Goal: Information Seeking & Learning: Learn about a topic

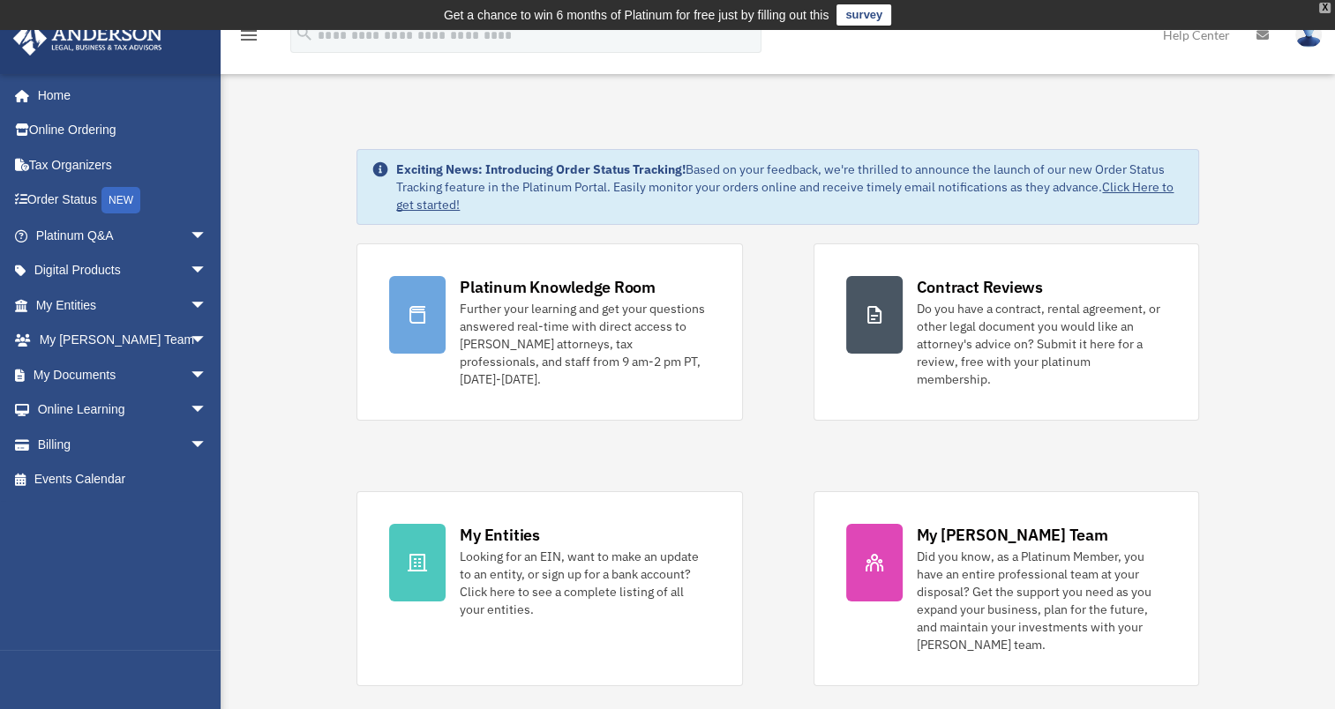
click at [1320, 7] on div "X" at bounding box center [1324, 8] width 11 height 11
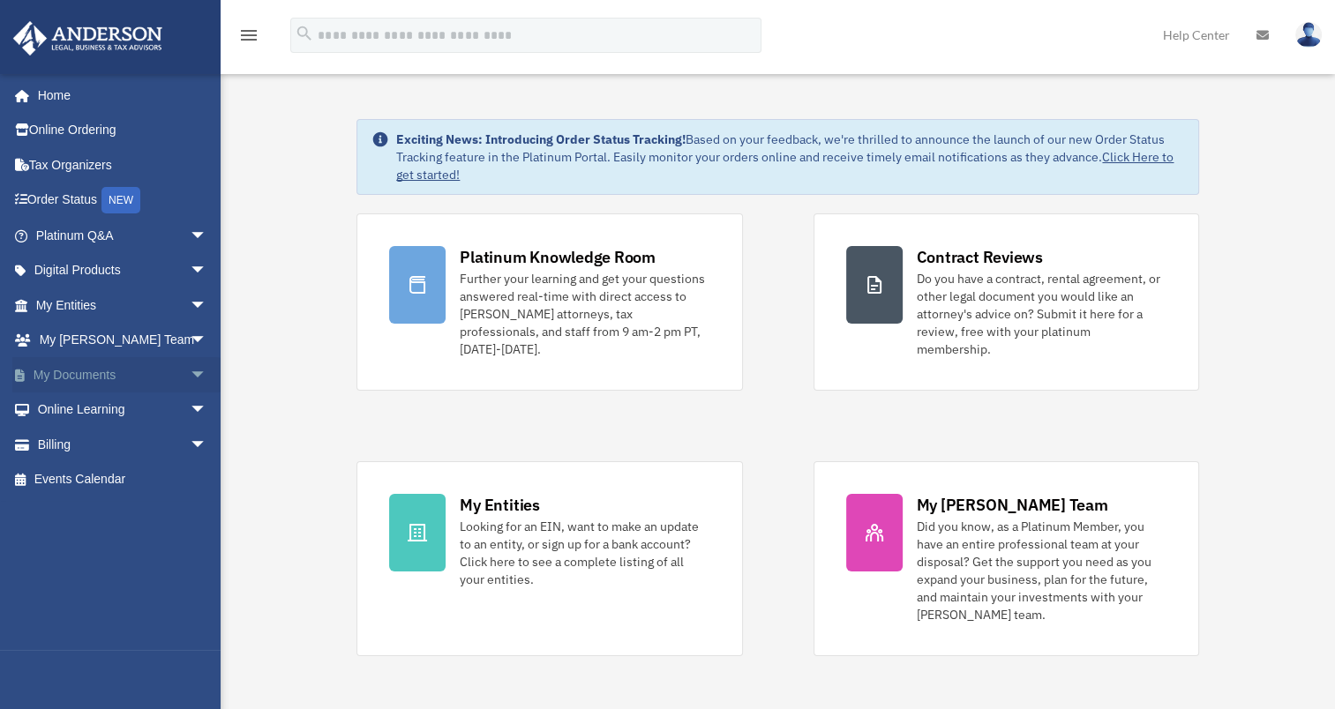
click at [72, 375] on link "My Documents arrow_drop_down" at bounding box center [122, 374] width 221 height 35
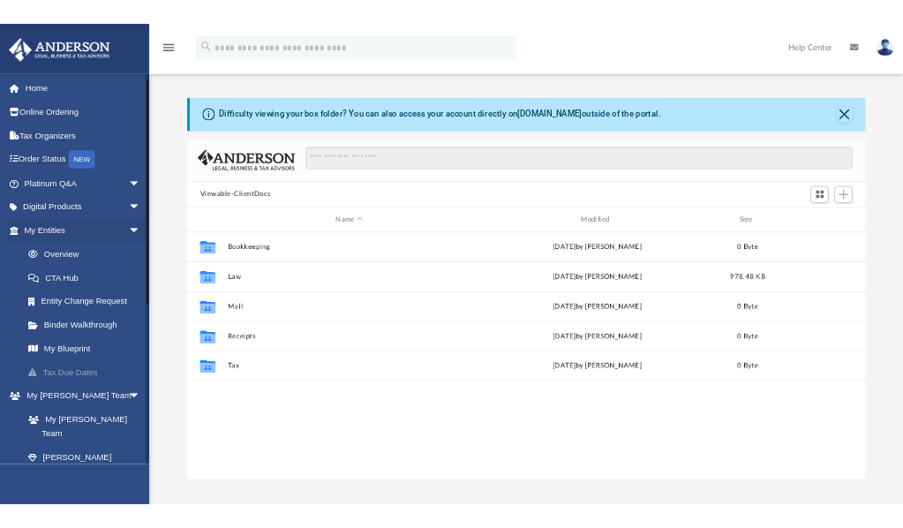
scroll to position [353, 0]
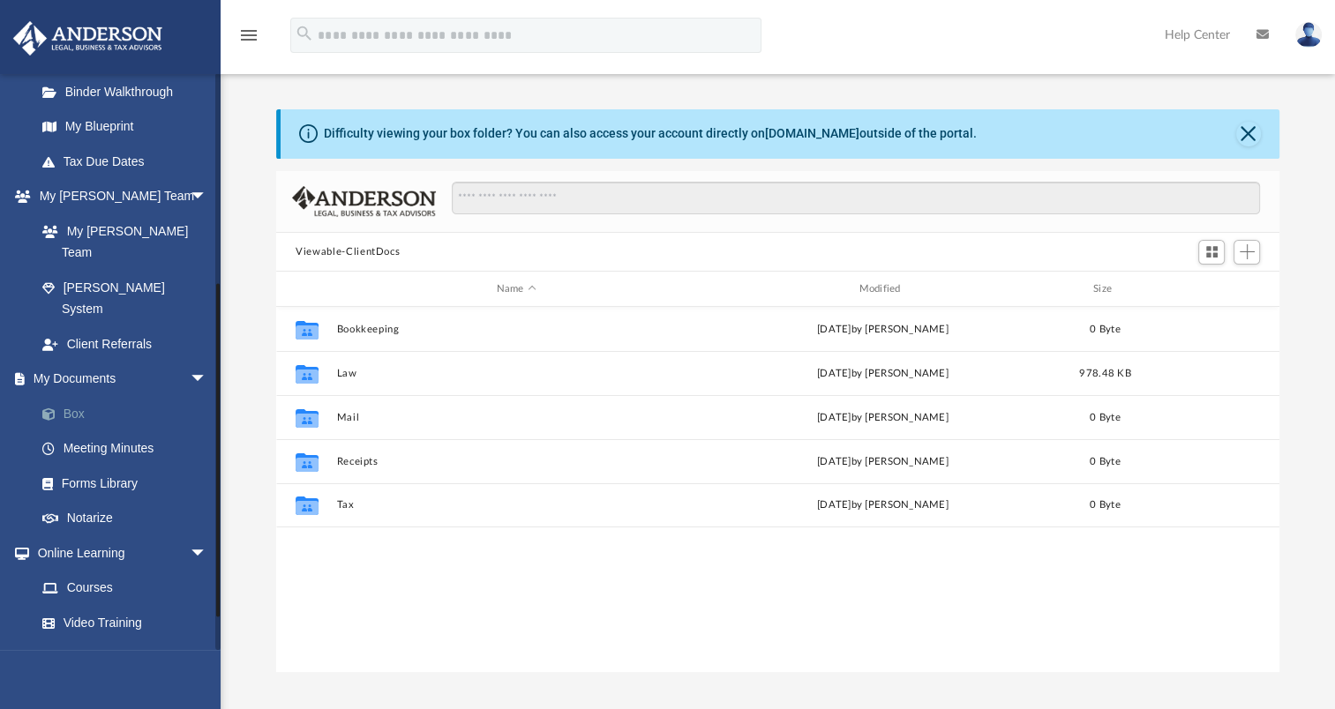
click at [73, 396] on link "Box" at bounding box center [129, 413] width 209 height 35
click at [76, 396] on link "Box" at bounding box center [129, 413] width 209 height 35
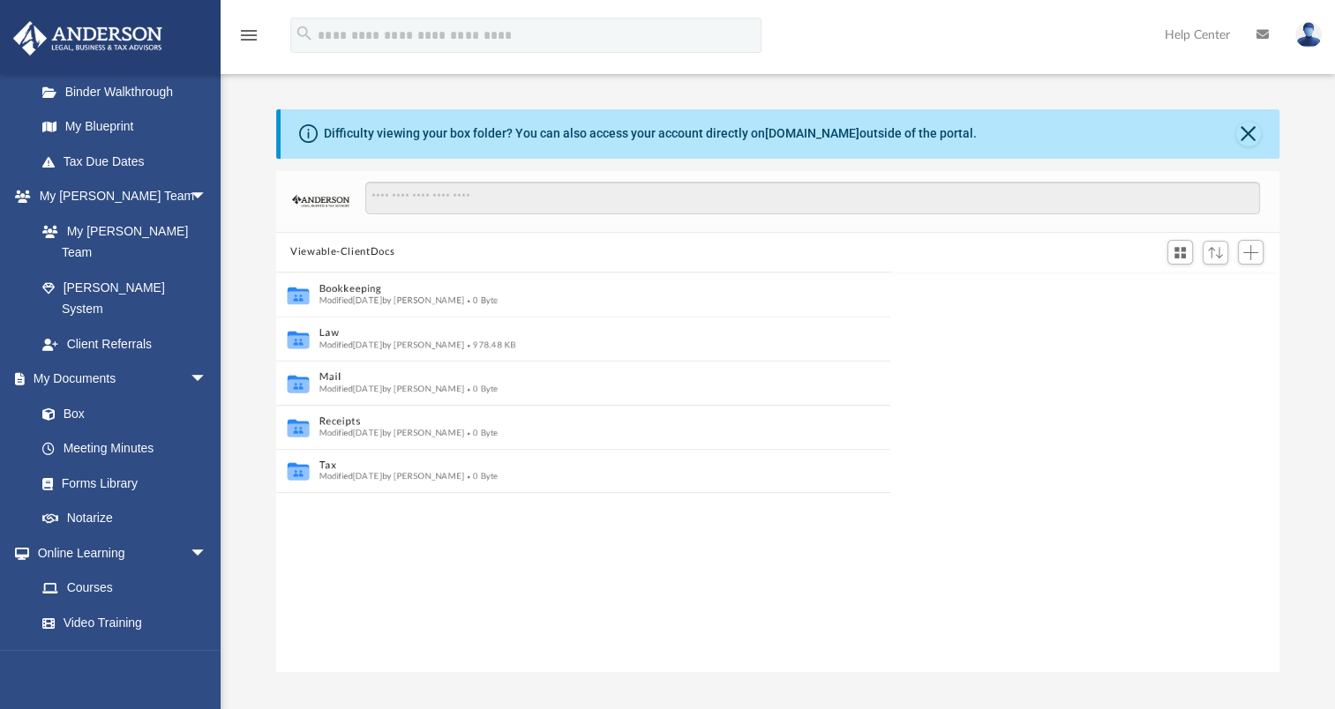
scroll to position [387, 988]
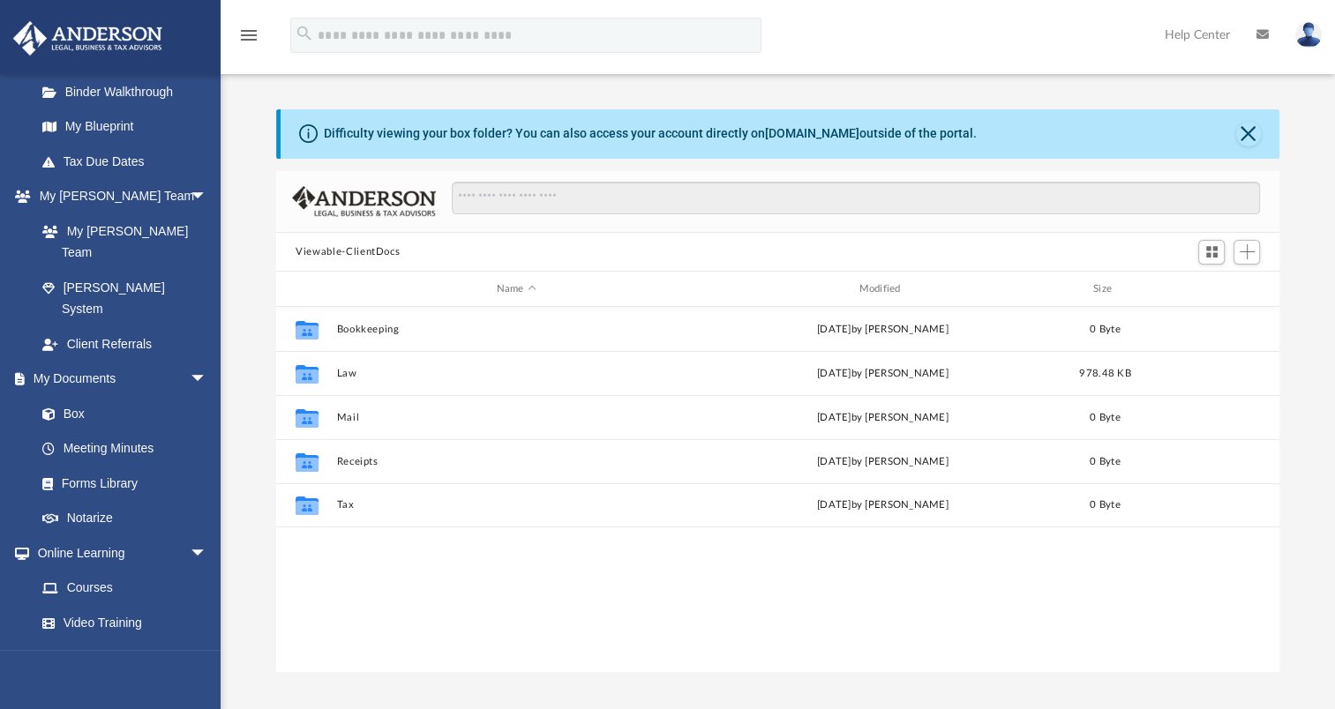
click at [522, 556] on div "Collaborated Folder Bookkeeping Mon Sep 8 2025 by Charles Rogler 0 Byte Collabo…" at bounding box center [777, 489] width 1003 height 365
click at [1245, 133] on button "Close" at bounding box center [1248, 134] width 25 height 25
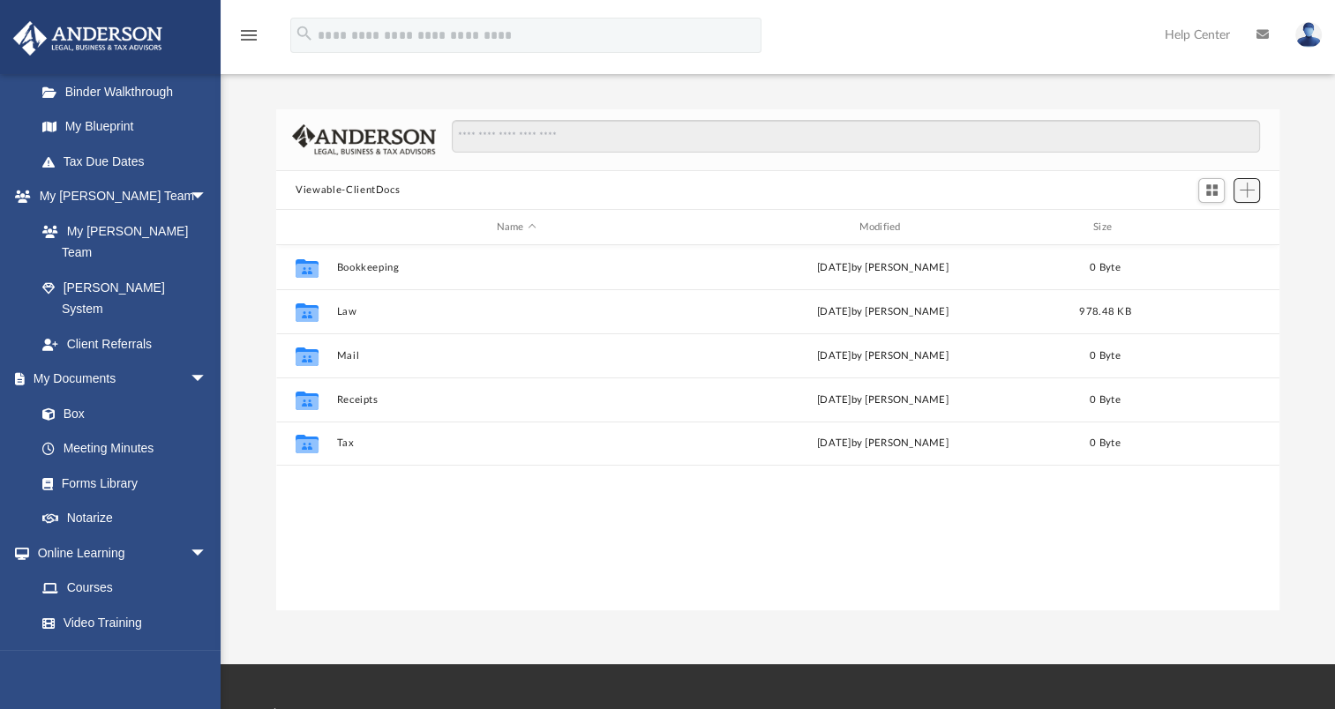
click at [1249, 194] on span "Add" at bounding box center [1247, 190] width 15 height 15
click at [1214, 221] on li "Upload" at bounding box center [1222, 225] width 56 height 19
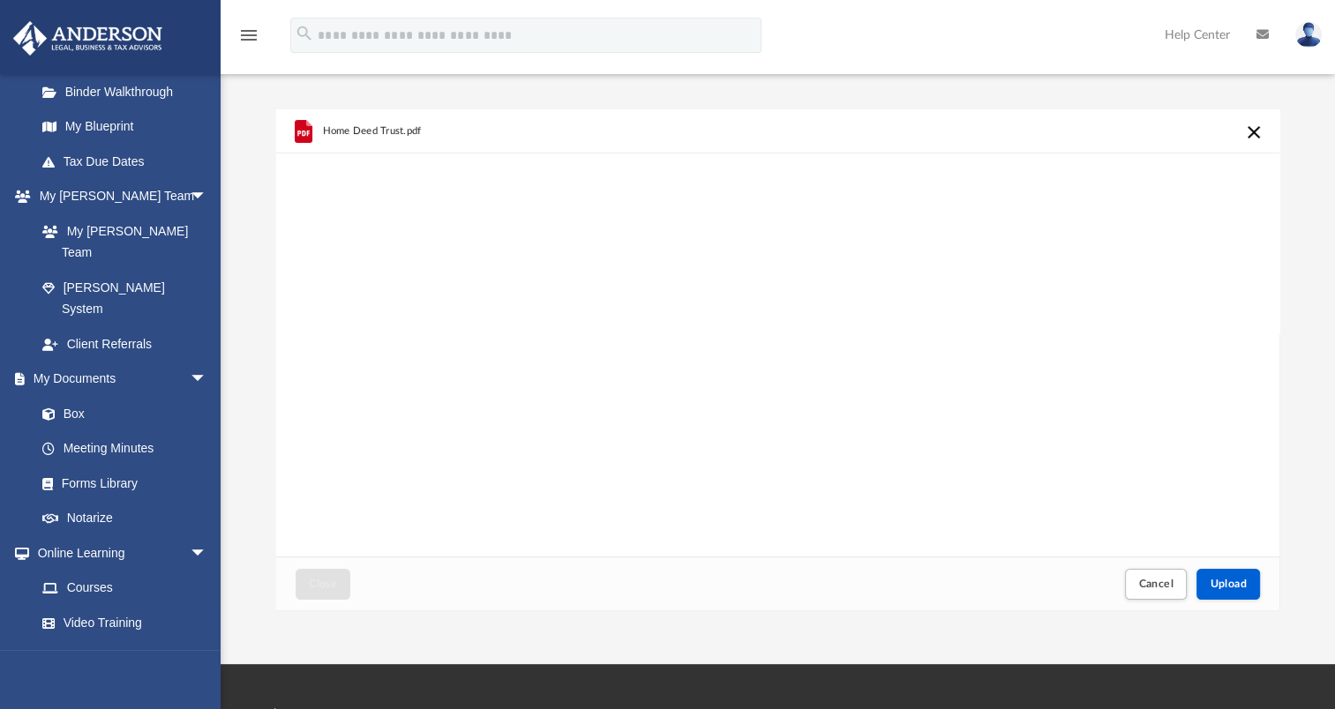
scroll to position [434, 988]
click at [1240, 579] on span "Upload" at bounding box center [1228, 584] width 37 height 11
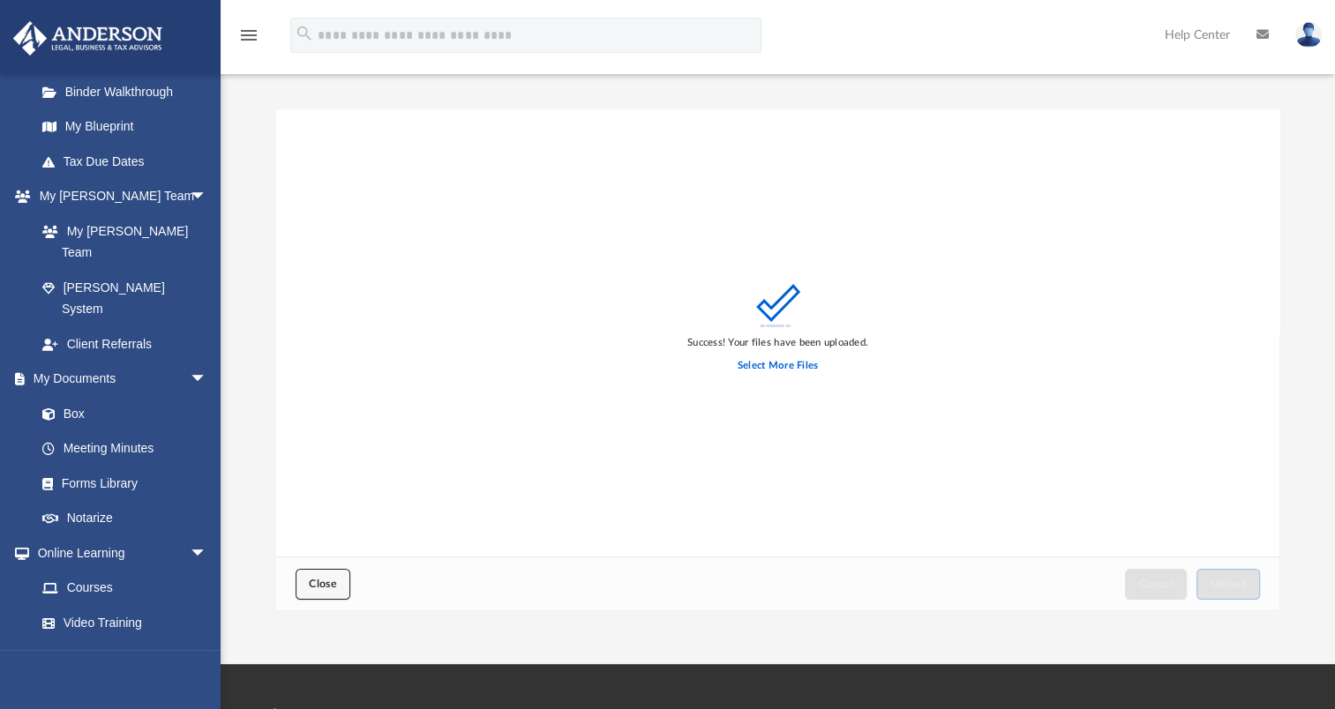
click at [326, 587] on span "Close" at bounding box center [323, 584] width 28 height 11
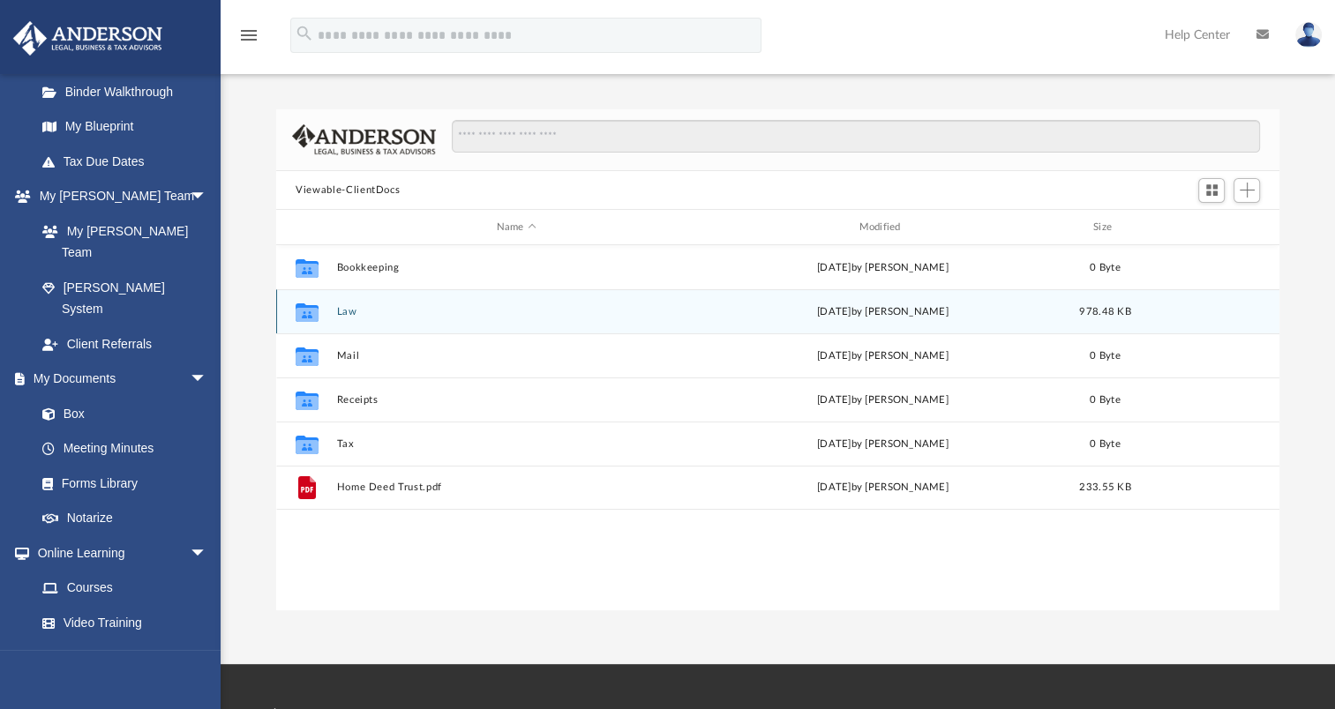
click at [335, 311] on div "Collaborated Folder Law Thu Sep 18 2025 by Cynthia Peters 978.48 KB" at bounding box center [777, 311] width 1003 height 44
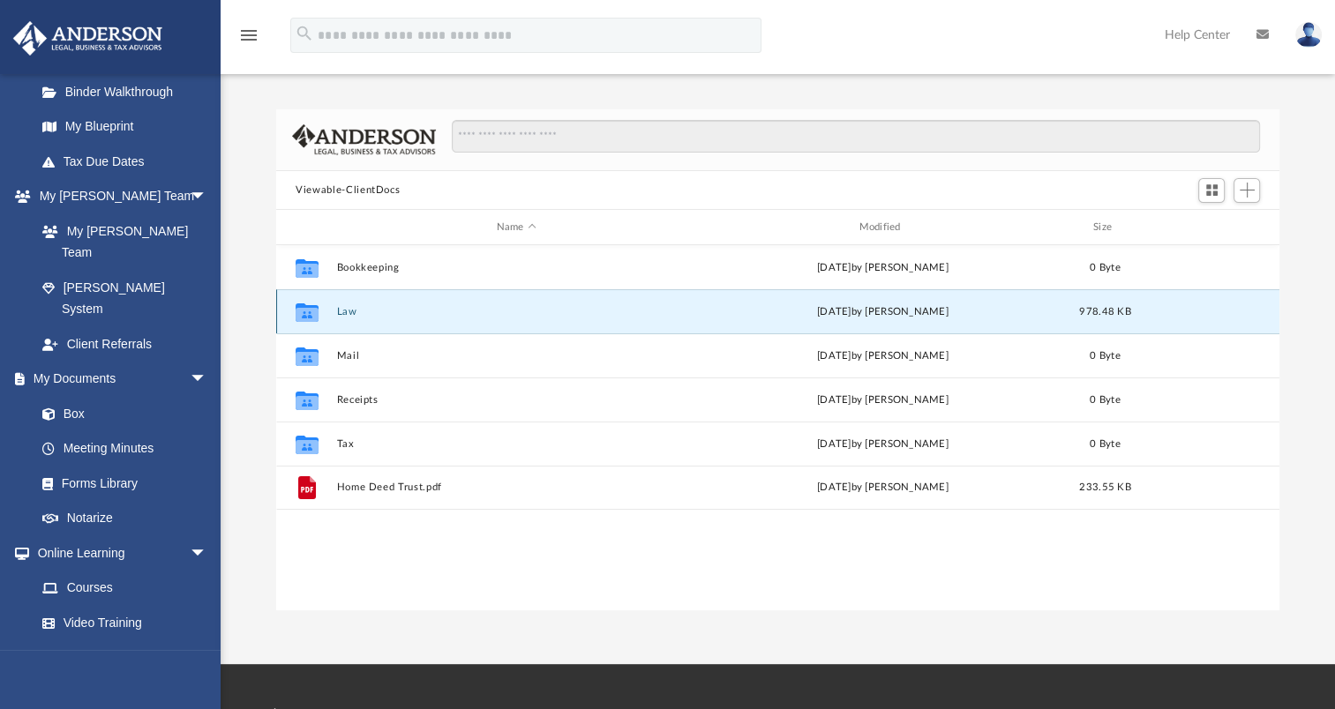
click at [350, 307] on button "Law" at bounding box center [516, 311] width 359 height 11
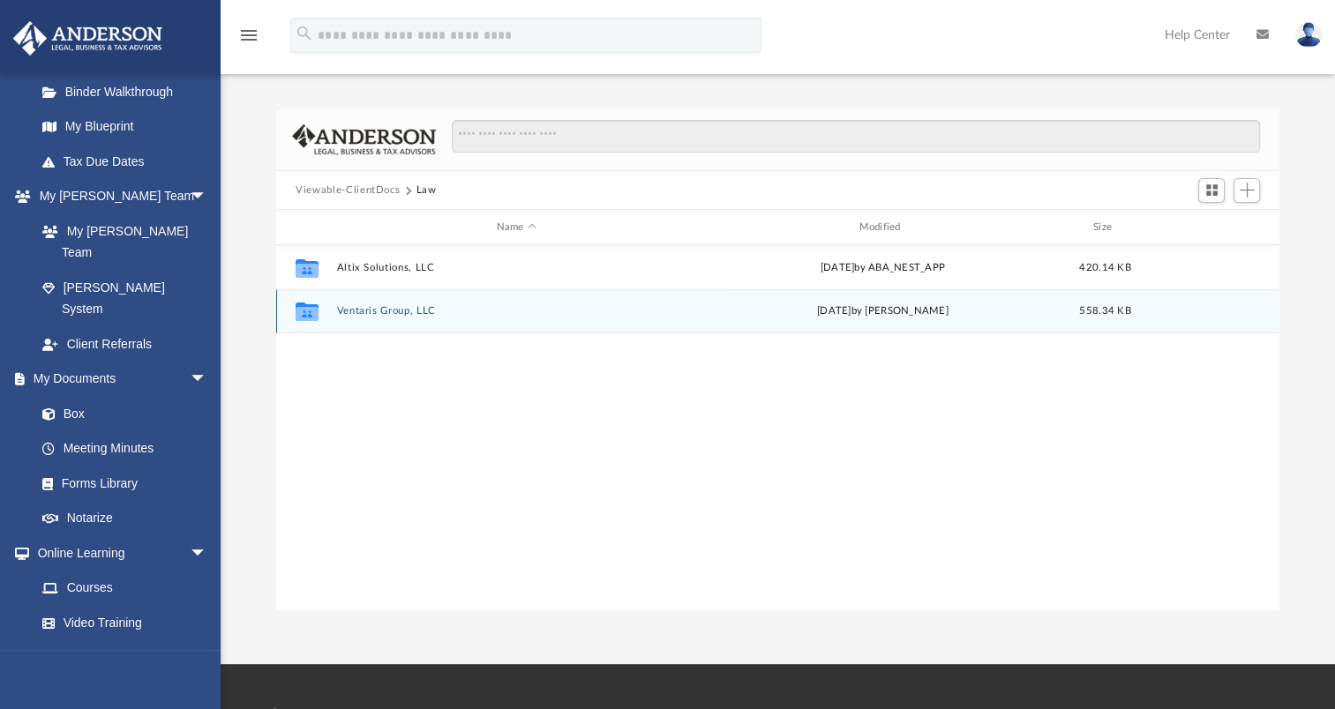
click at [388, 315] on button "Ventaris Group, LLC" at bounding box center [516, 310] width 359 height 11
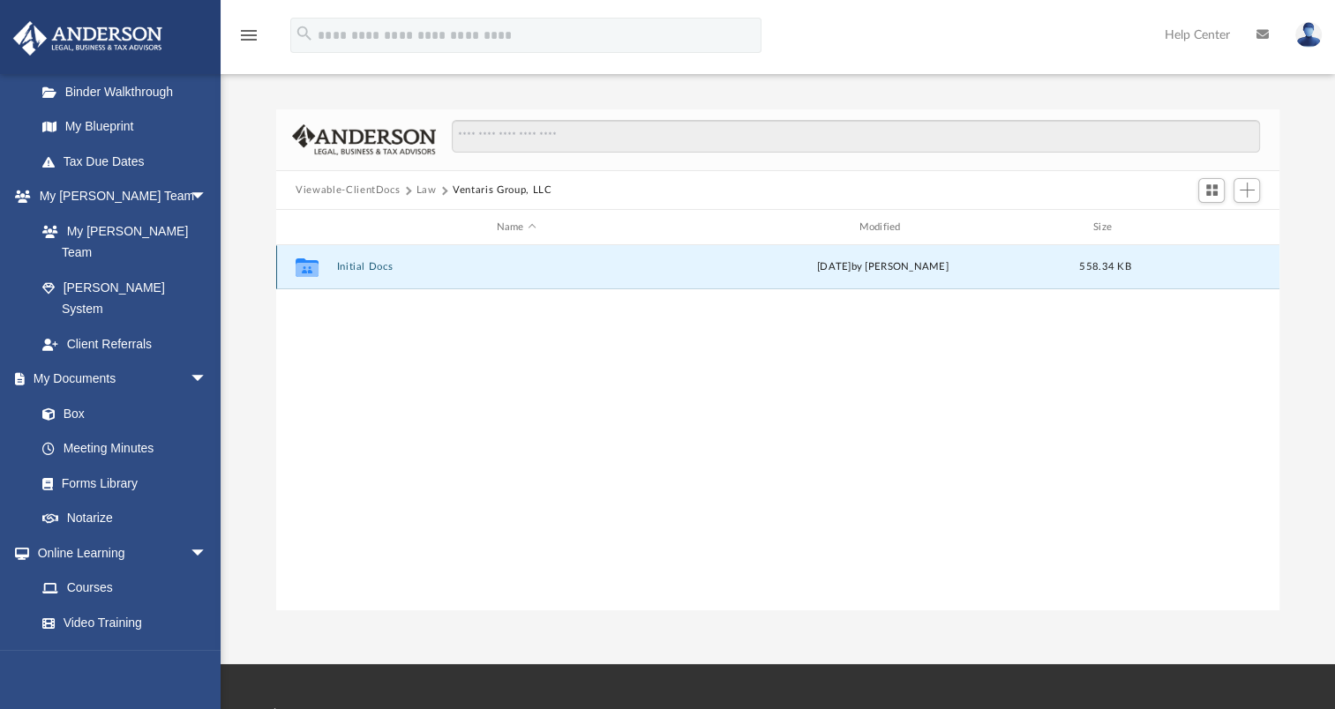
click at [356, 263] on button "Initial Docs" at bounding box center [516, 266] width 359 height 11
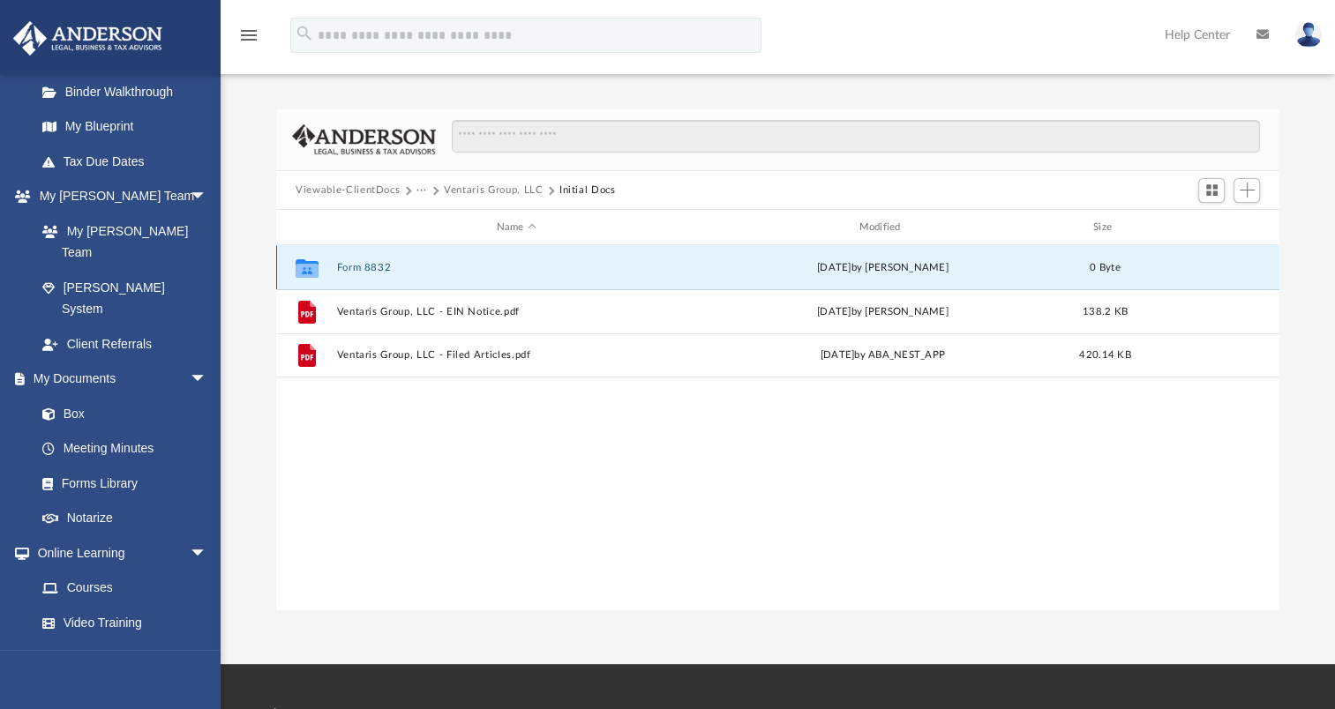
click at [356, 266] on button "Form 8832" at bounding box center [516, 267] width 359 height 11
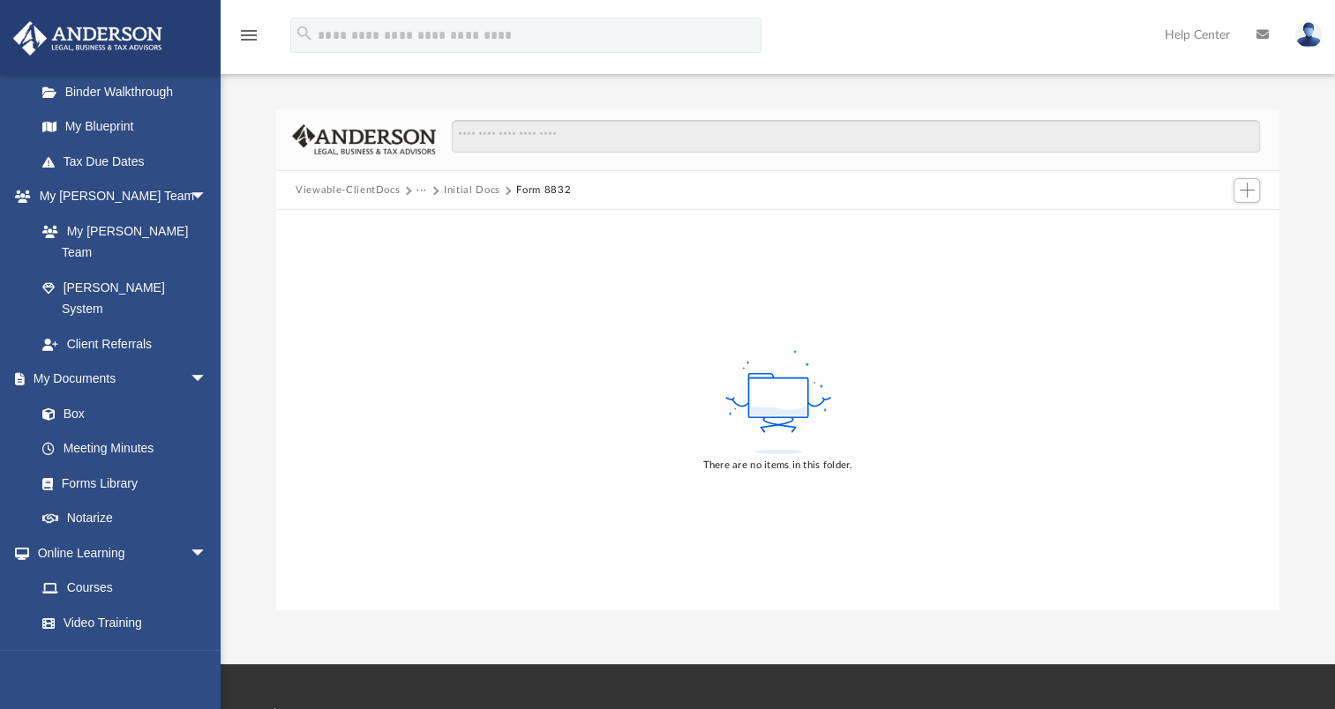
click at [461, 187] on button "Initial Docs" at bounding box center [472, 191] width 56 height 16
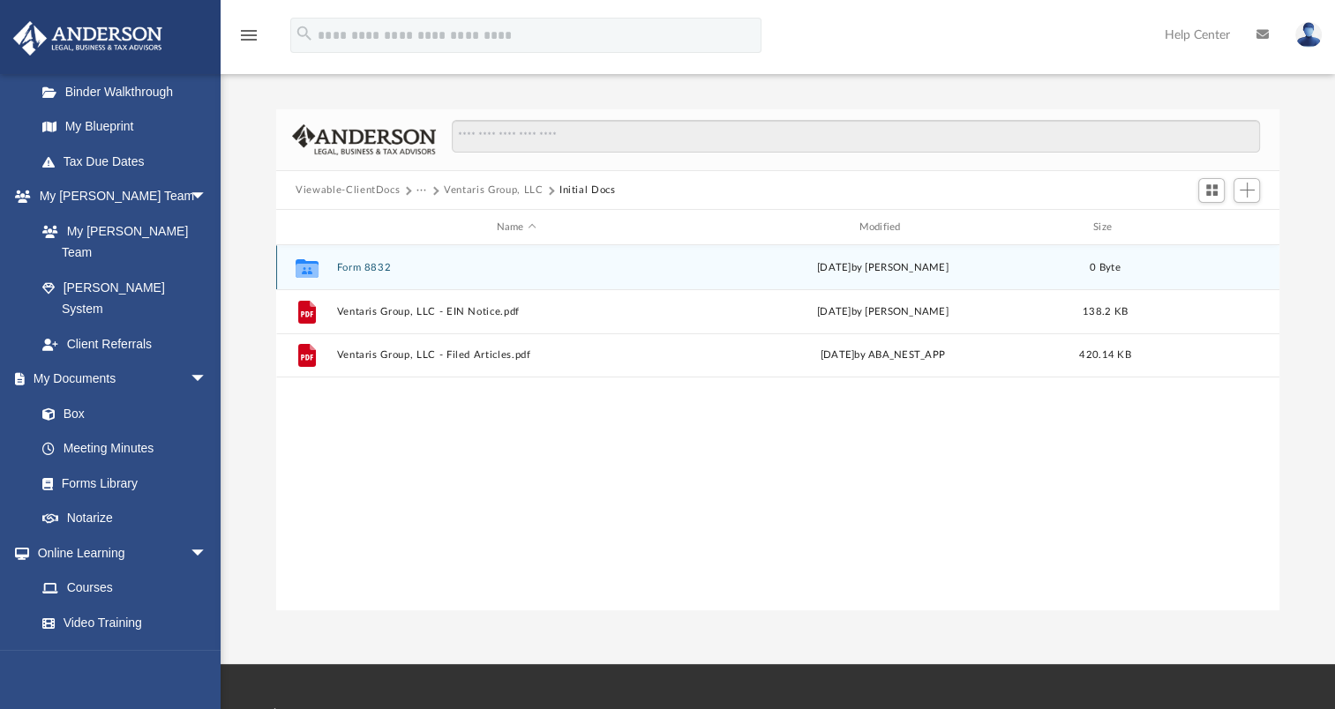
scroll to position [387, 988]
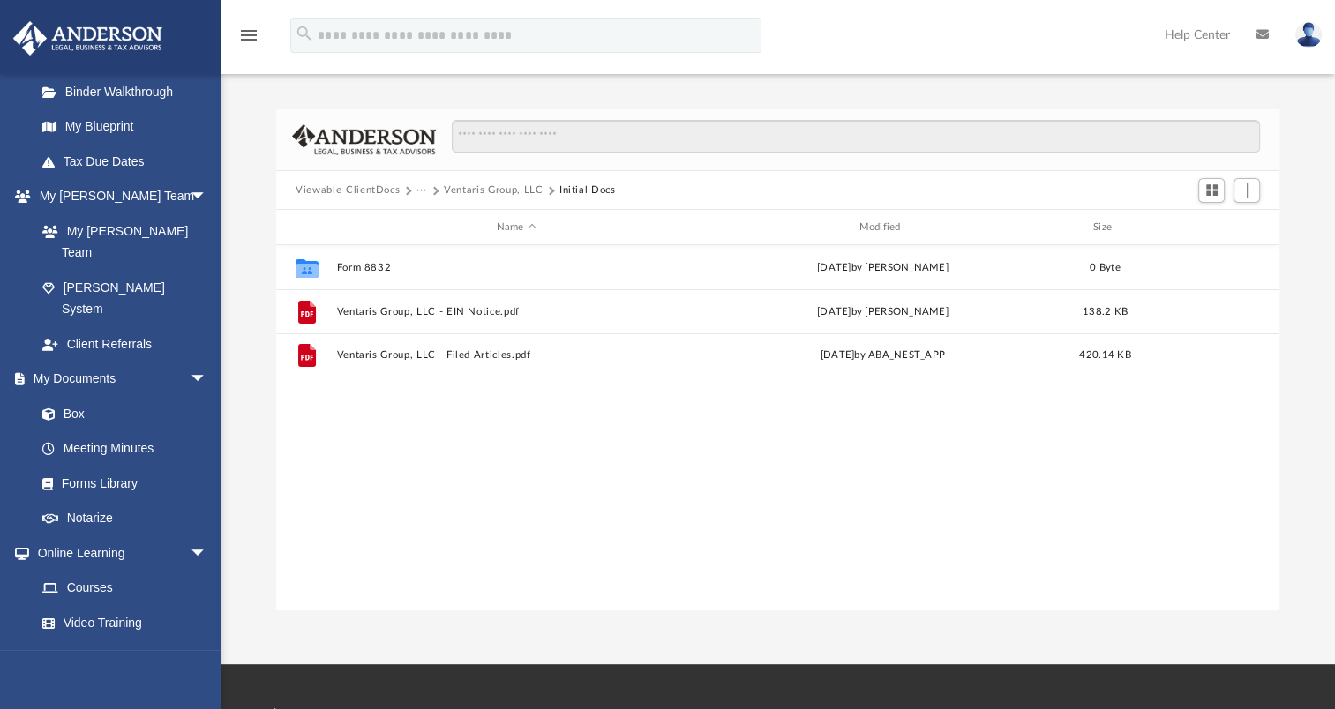
click at [349, 193] on button "Viewable-ClientDocs" at bounding box center [348, 191] width 104 height 16
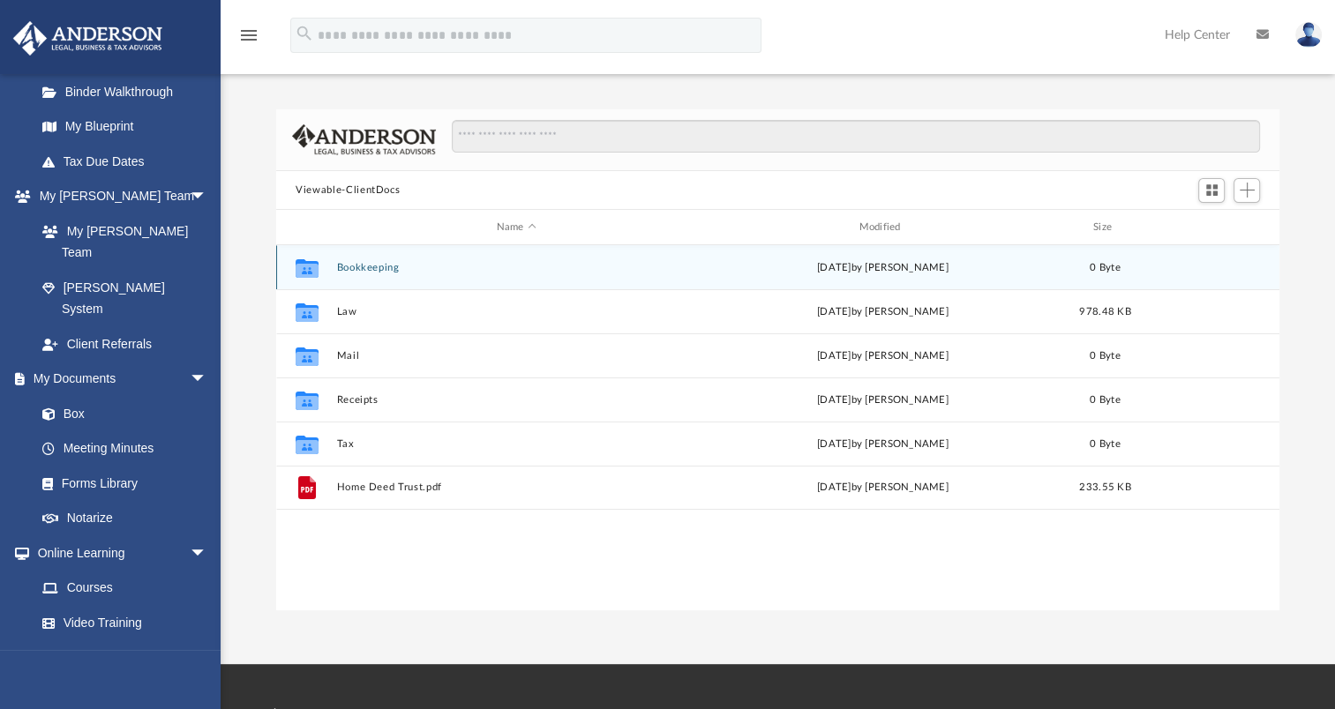
click at [367, 268] on button "Bookkeeping" at bounding box center [516, 267] width 359 height 11
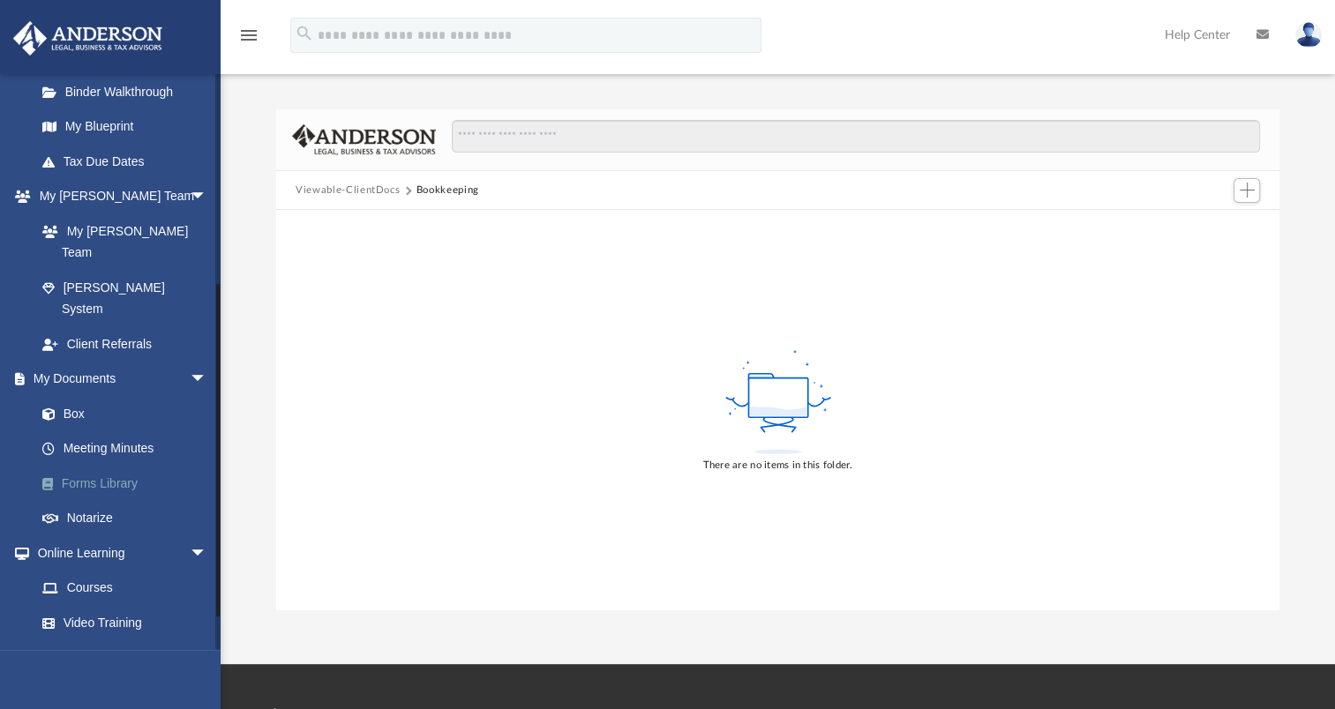
click at [76, 466] on link "Forms Library" at bounding box center [129, 483] width 209 height 35
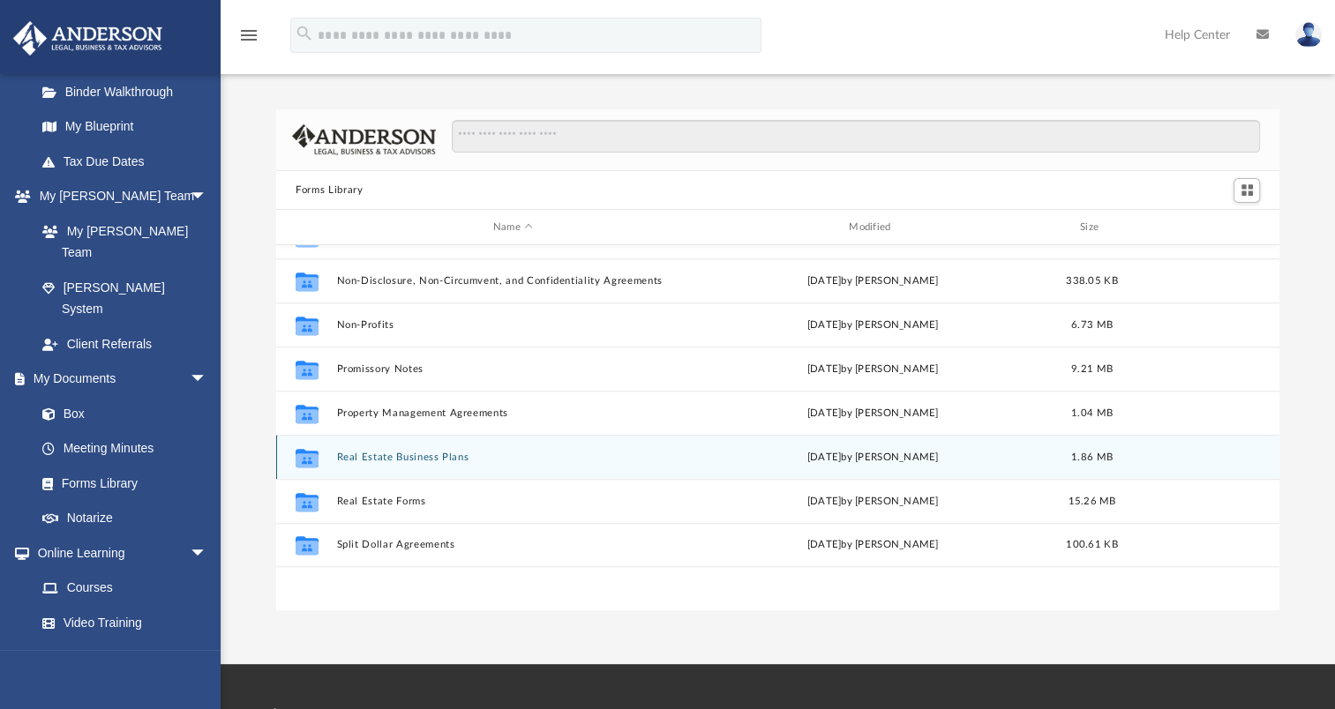
scroll to position [693, 0]
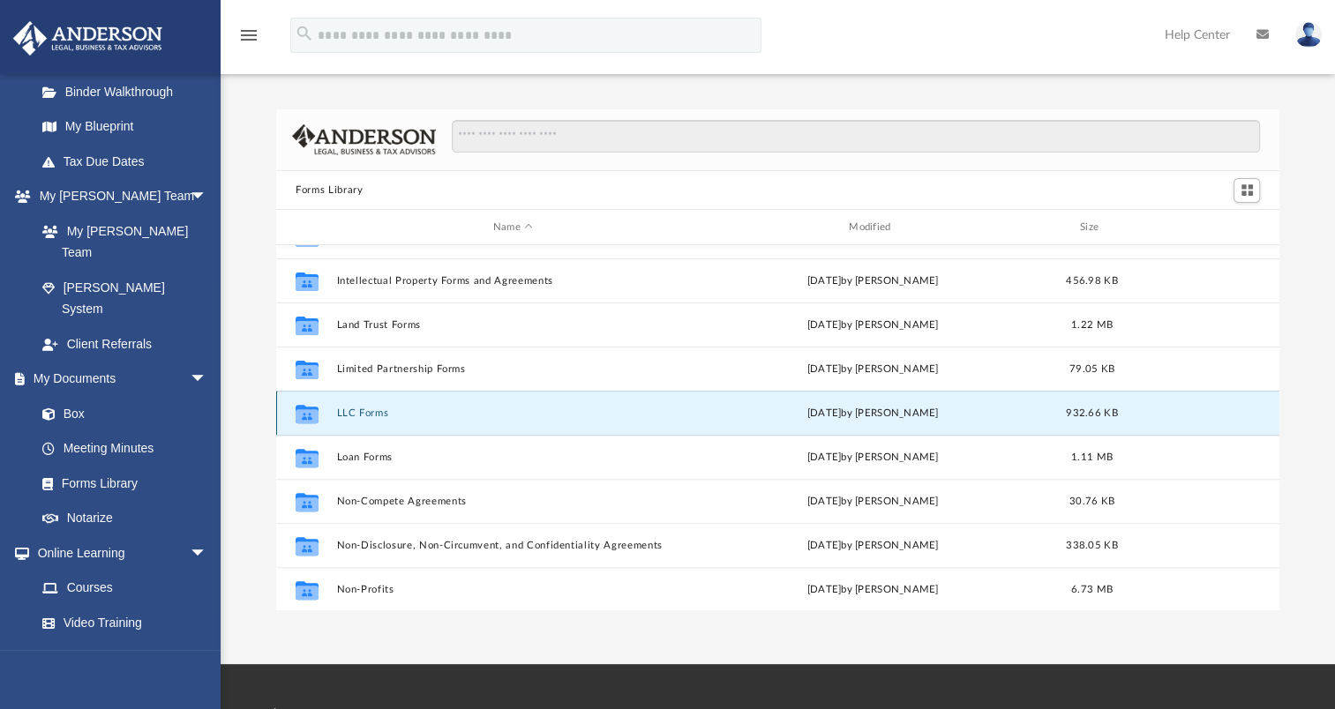
click at [358, 412] on button "LLC Forms" at bounding box center [513, 413] width 352 height 11
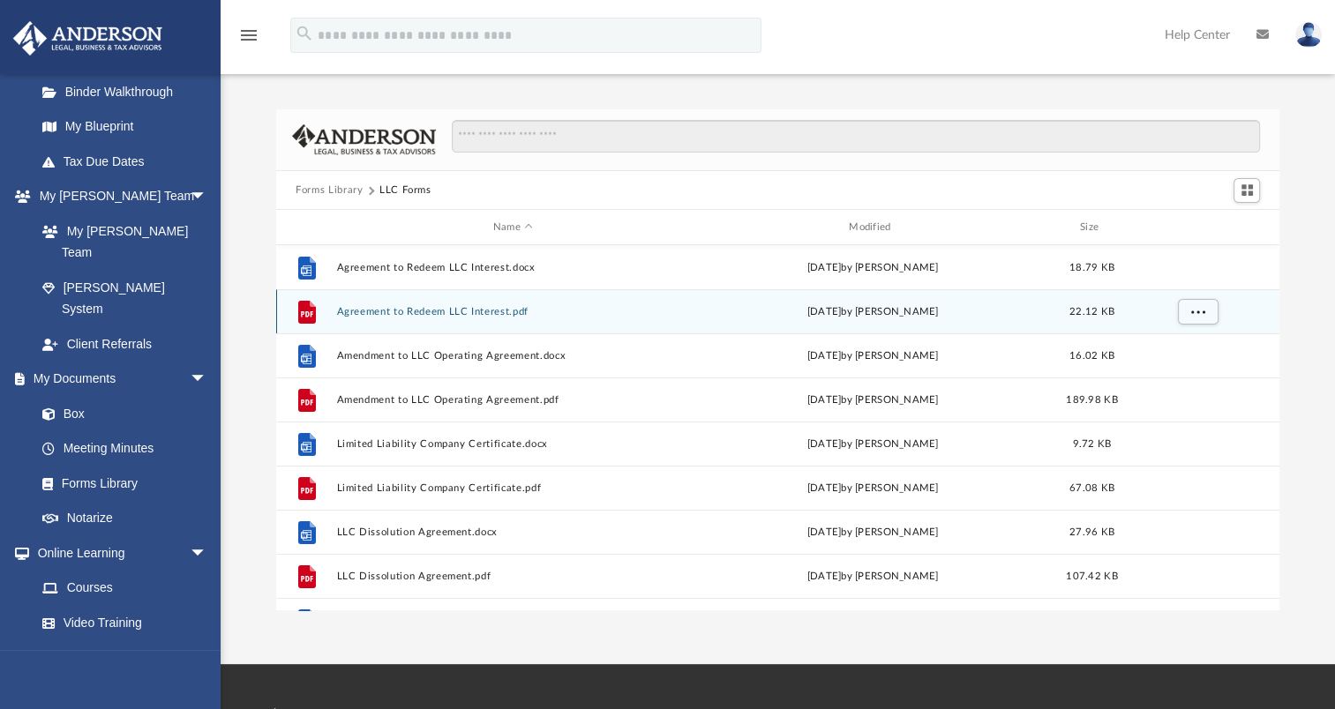
click at [494, 313] on button "Agreement to Redeem LLC Interest.pdf" at bounding box center [513, 311] width 352 height 11
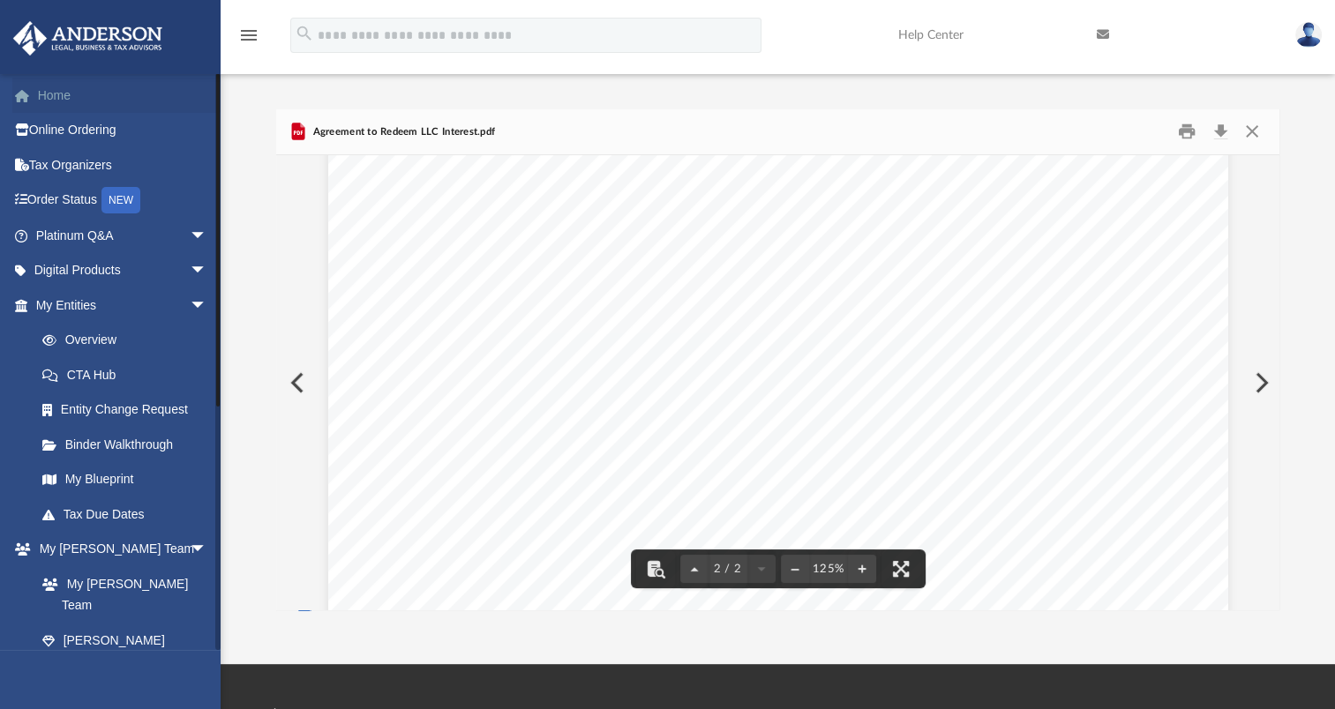
click at [69, 98] on link "Home" at bounding box center [122, 95] width 221 height 35
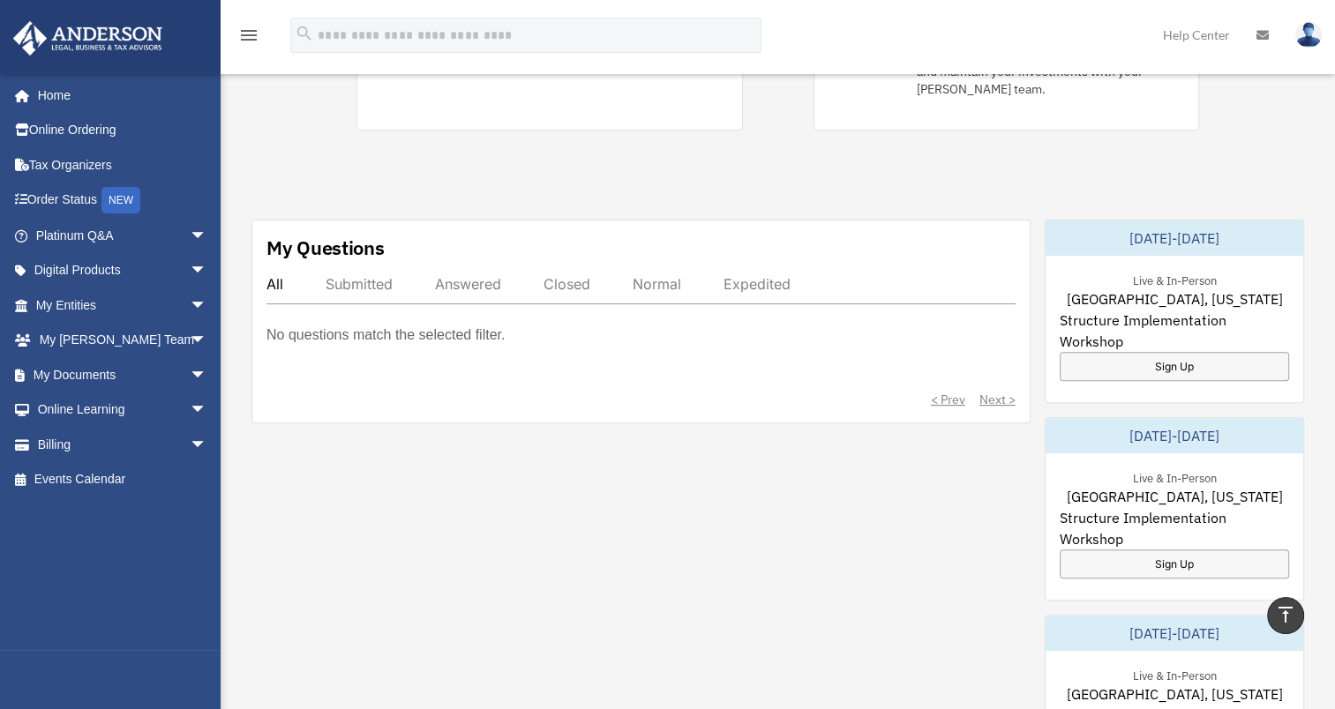
scroll to position [529, 0]
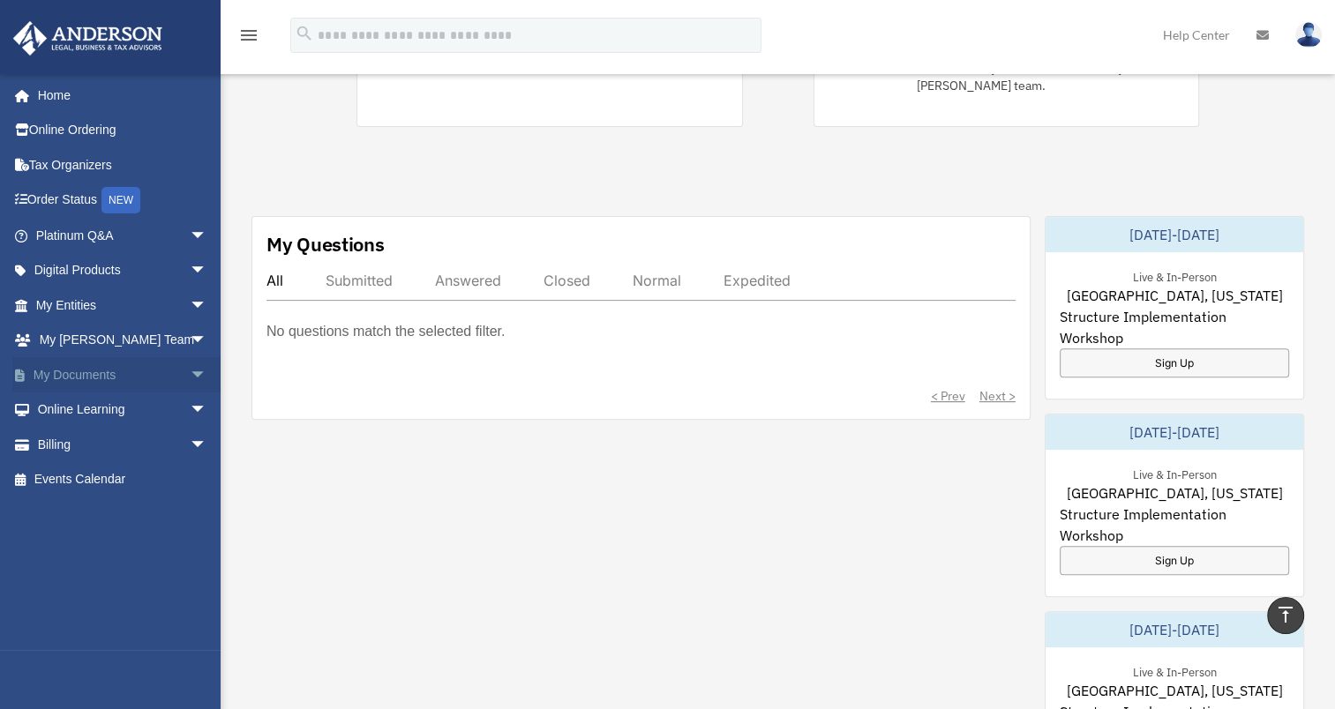
click at [81, 367] on link "My Documents arrow_drop_down" at bounding box center [122, 374] width 221 height 35
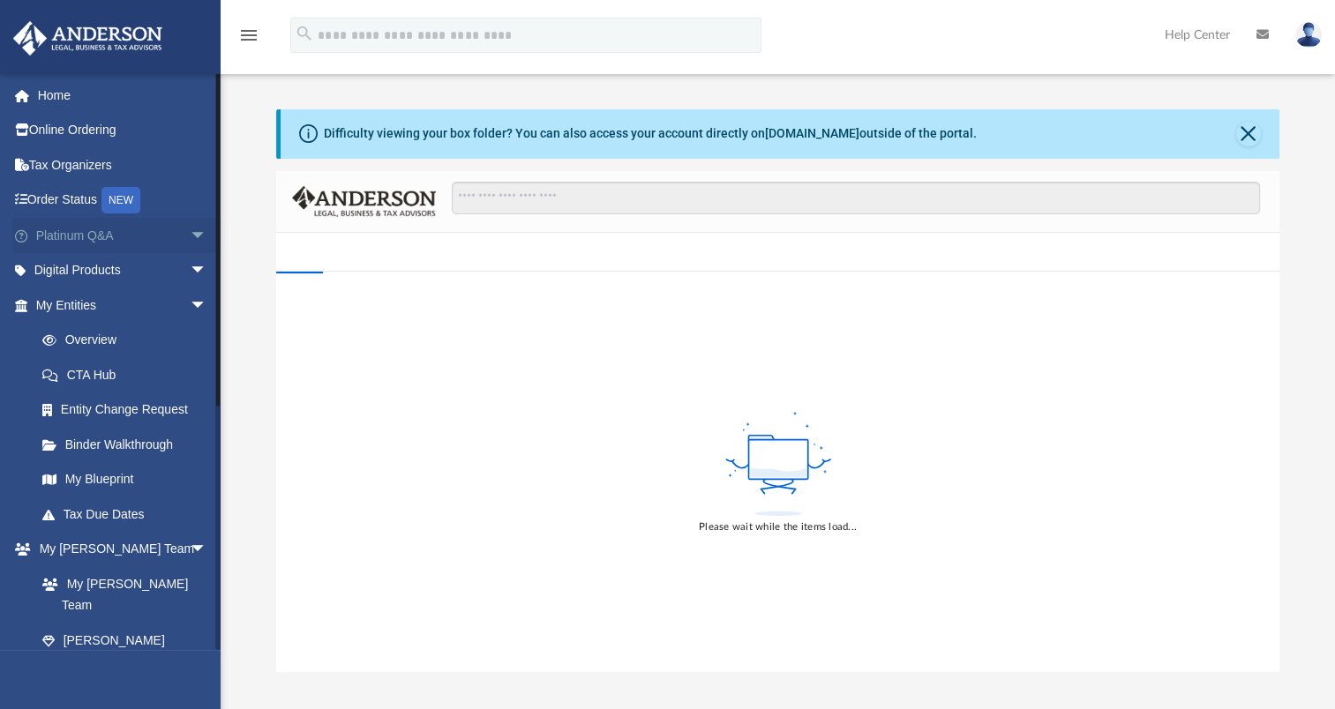
click at [190, 232] on span "arrow_drop_down" at bounding box center [207, 236] width 35 height 36
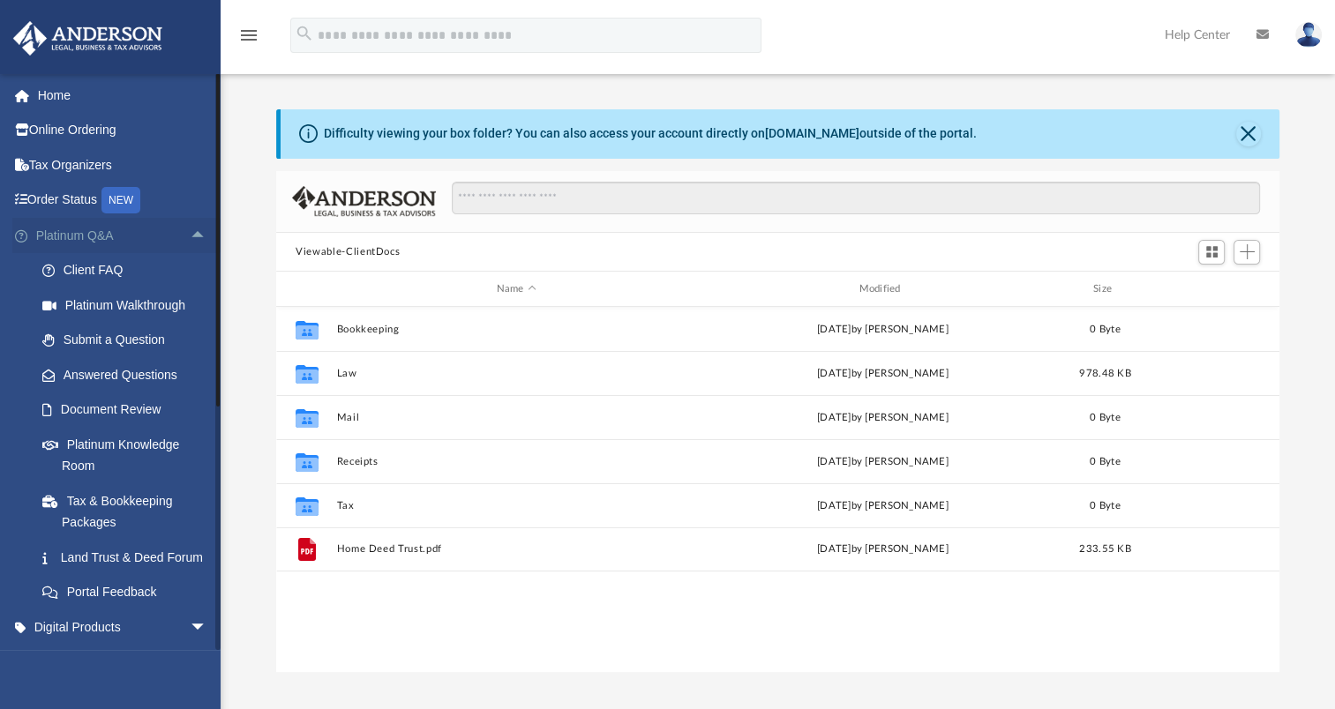
scroll to position [387, 988]
click at [121, 409] on link "Document Review" at bounding box center [129, 410] width 209 height 35
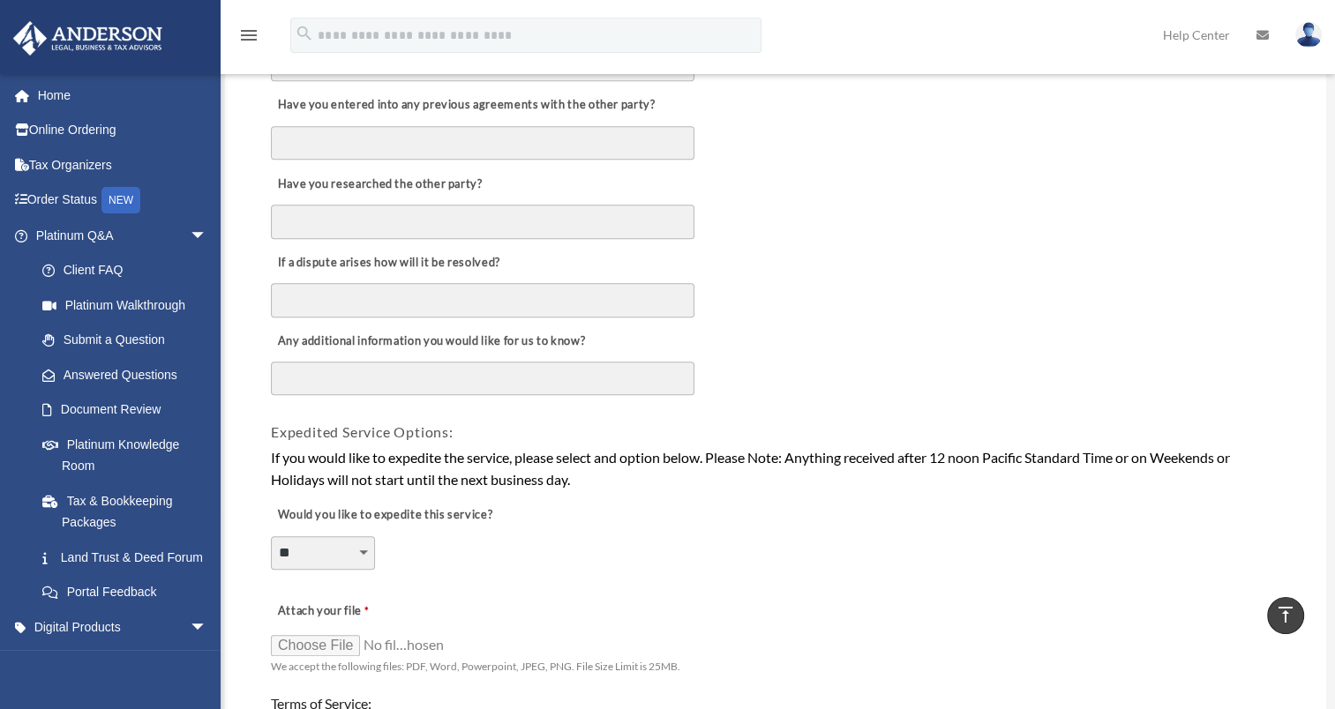
scroll to position [971, 0]
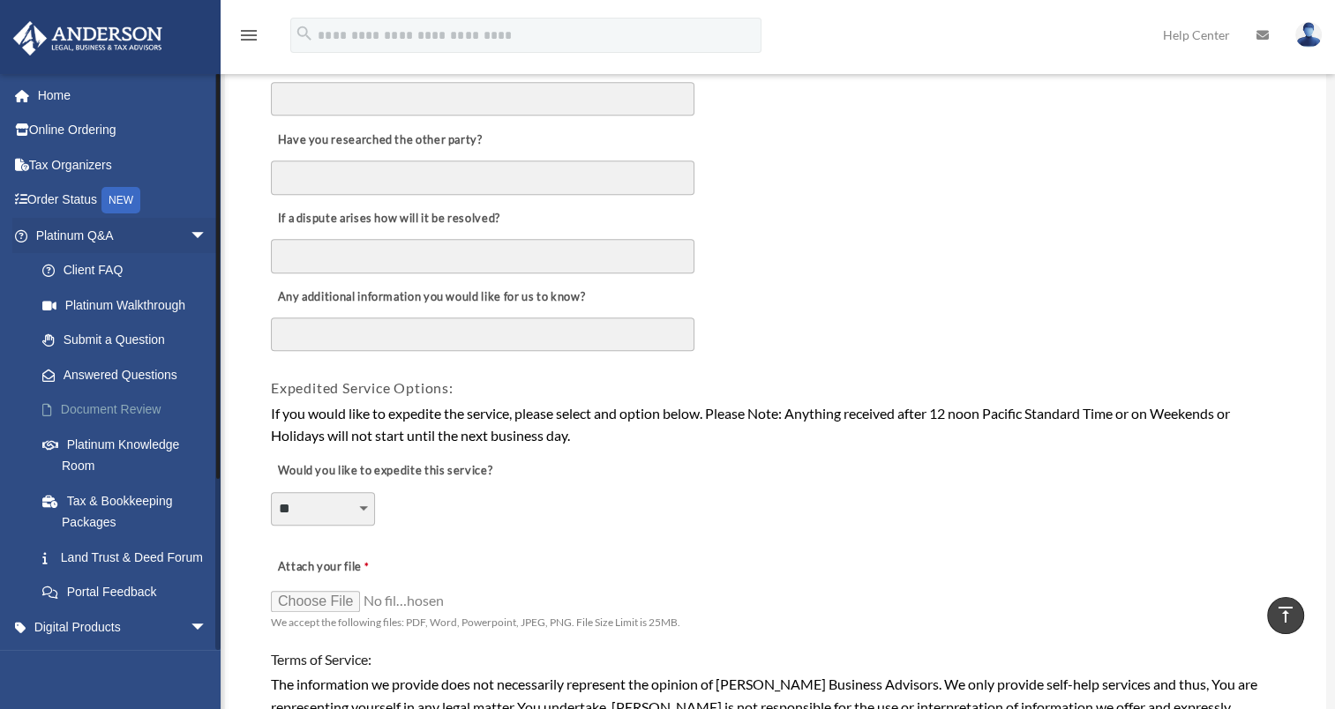
click at [102, 409] on link "Document Review" at bounding box center [129, 410] width 209 height 35
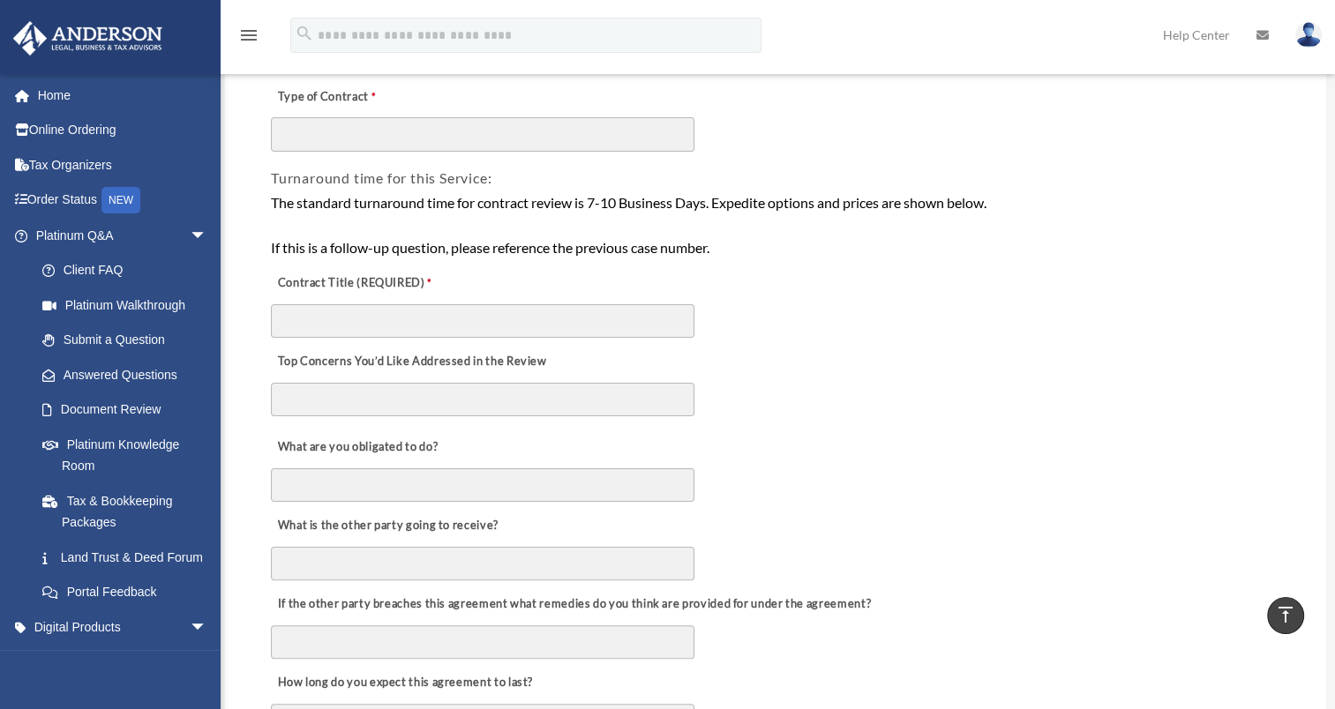
scroll to position [0, 0]
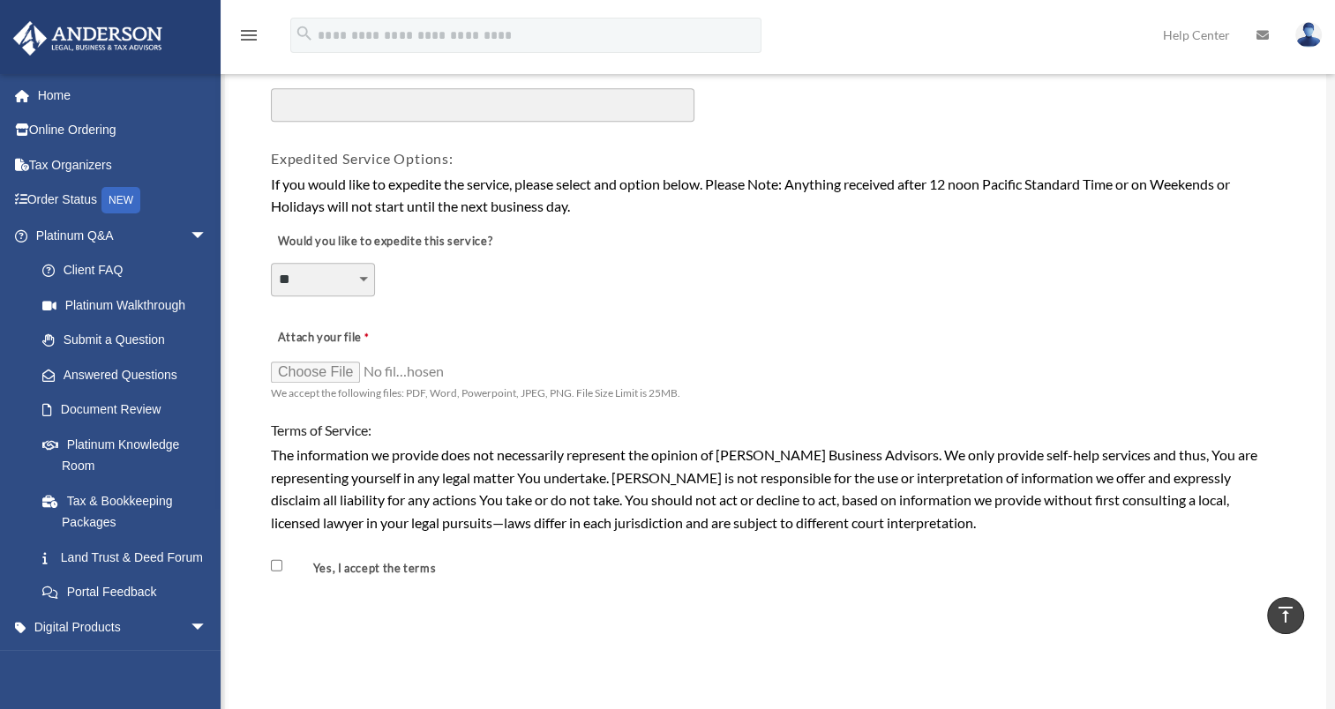
scroll to position [1288, 0]
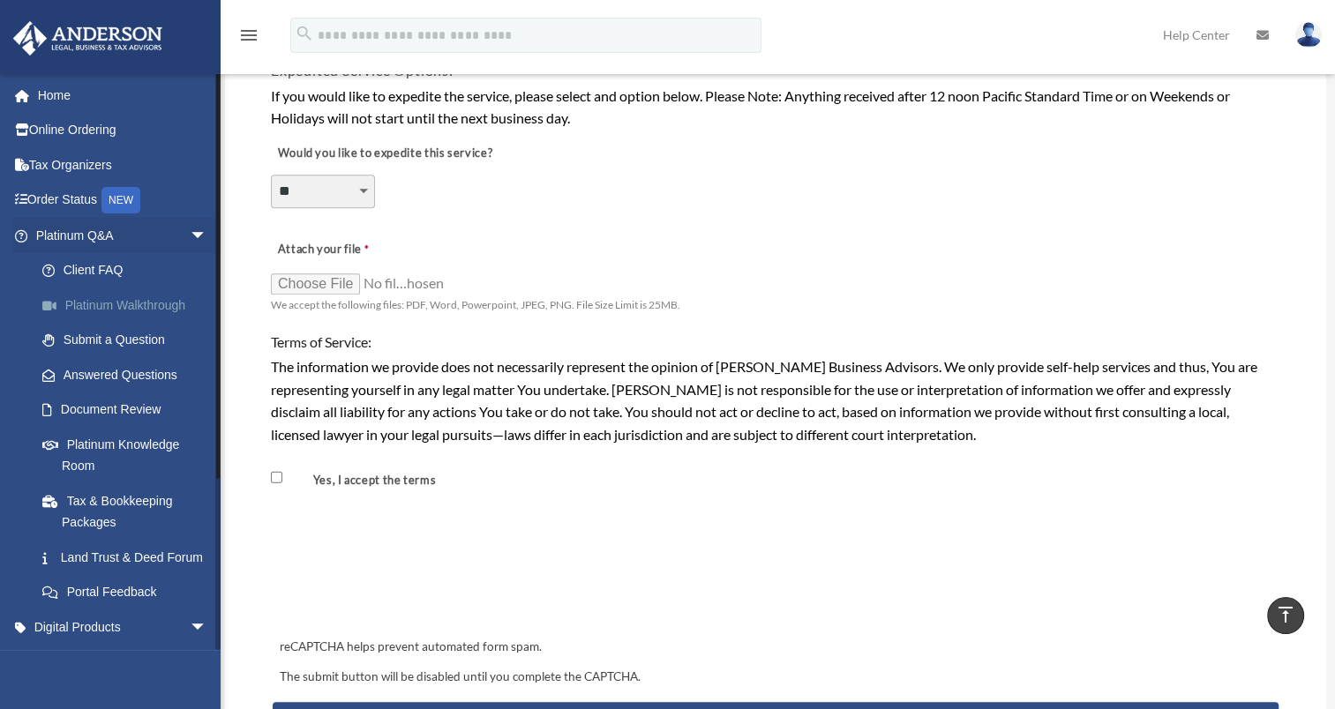
click at [125, 304] on link "Platinum Walkthrough" at bounding box center [129, 305] width 209 height 35
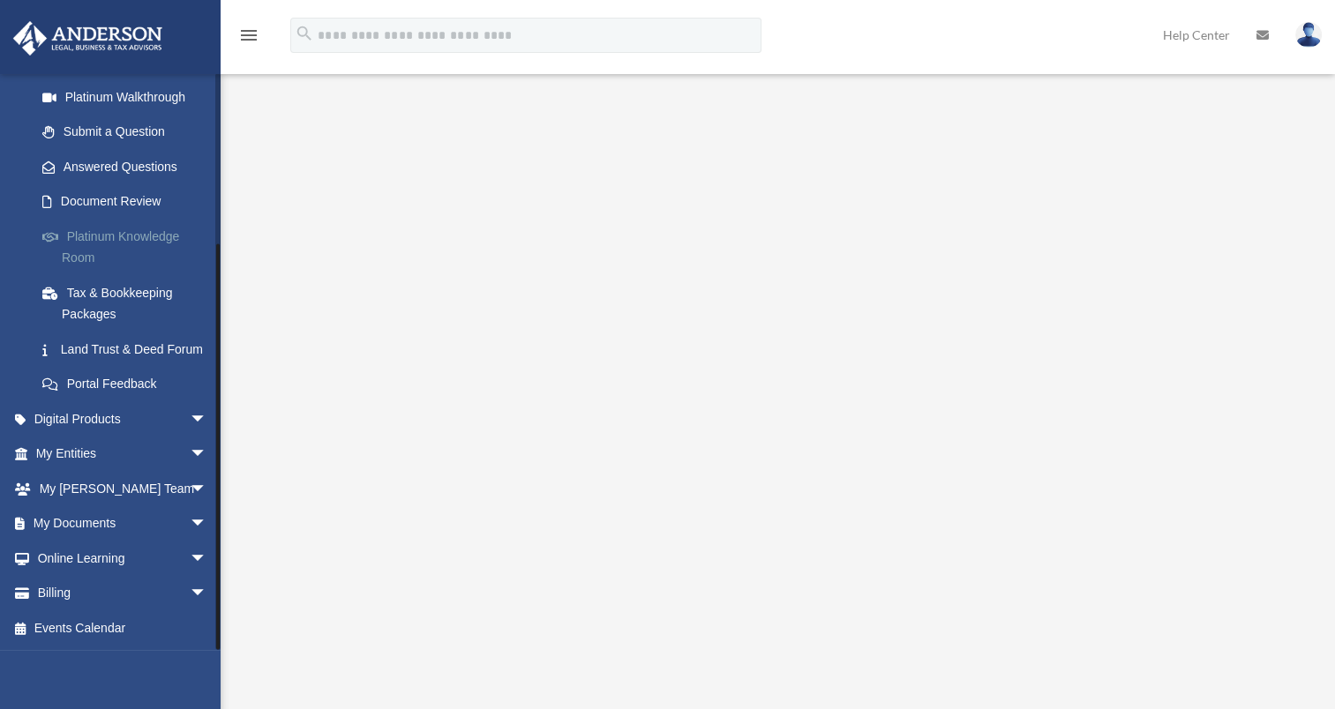
scroll to position [229, 0]
click at [110, 480] on link "My [PERSON_NAME] Team arrow_drop_down" at bounding box center [122, 488] width 221 height 35
click at [190, 485] on span "arrow_drop_down" at bounding box center [207, 489] width 35 height 36
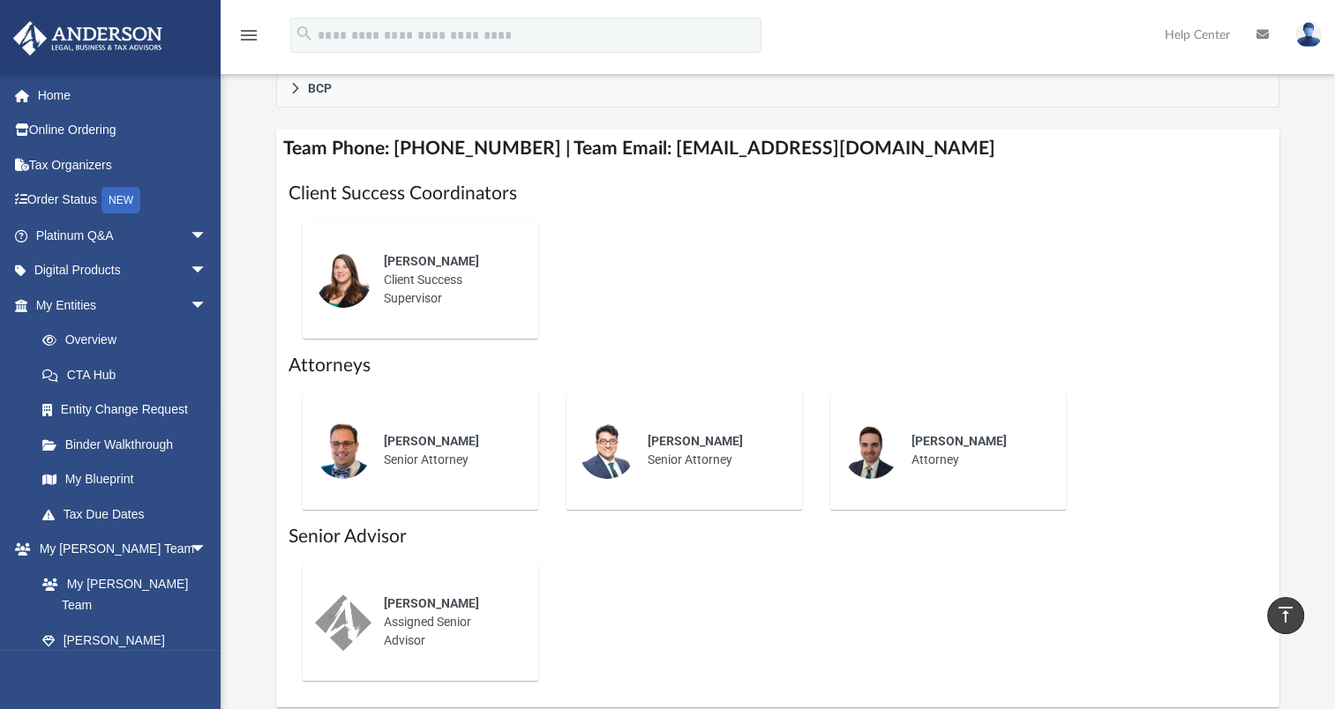
scroll to position [706, 0]
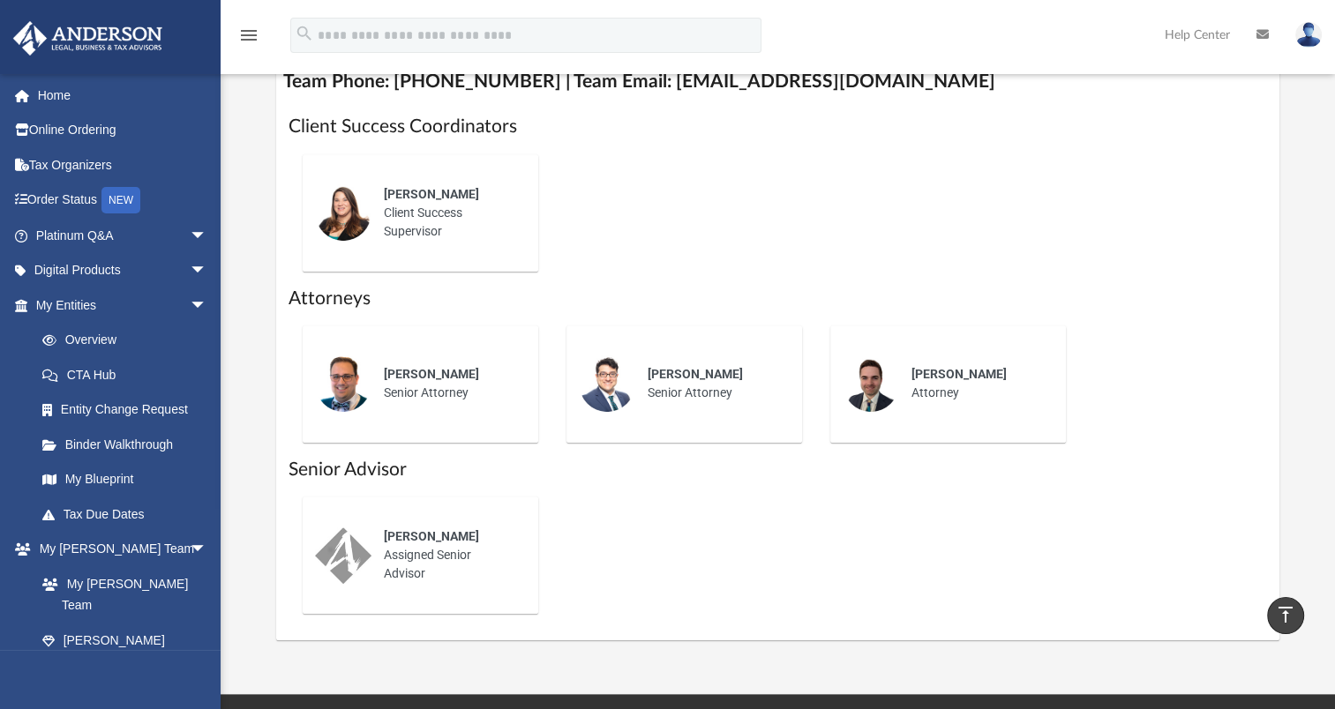
click at [650, 521] on div "[PERSON_NAME] Senior Advisor" at bounding box center [778, 556] width 979 height 146
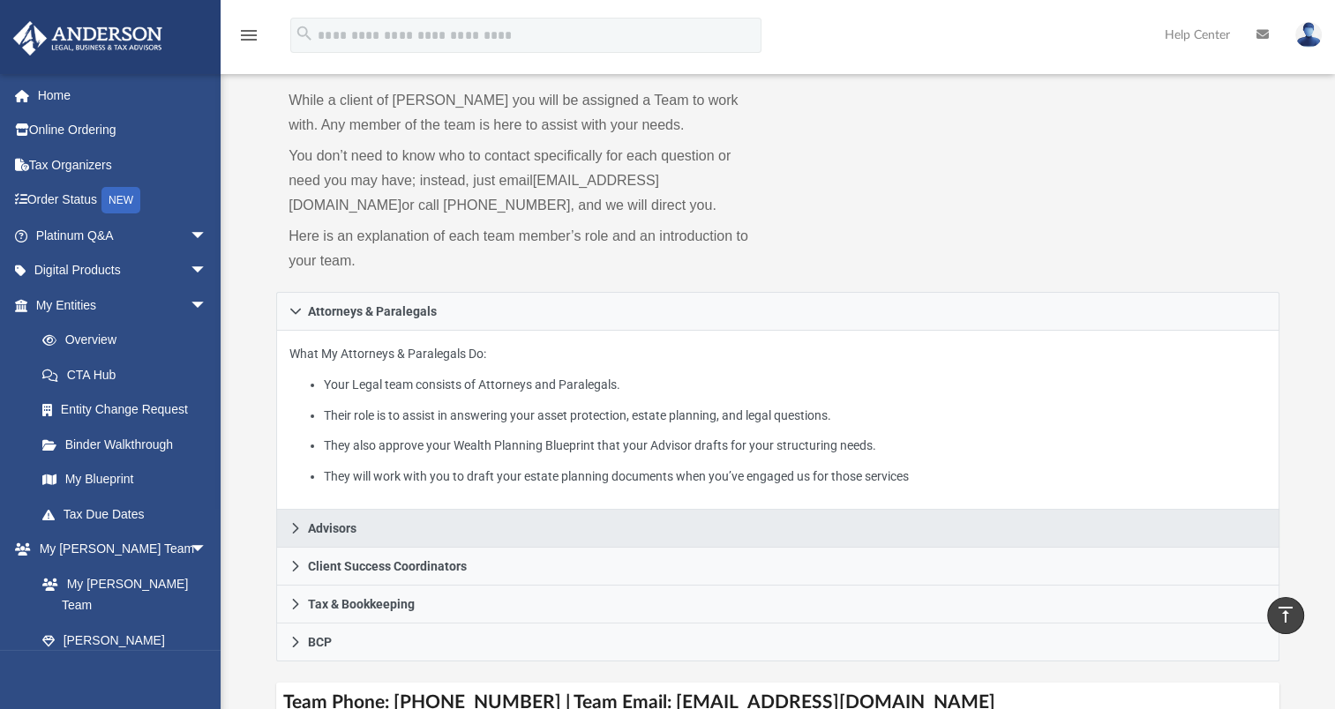
scroll to position [0, 0]
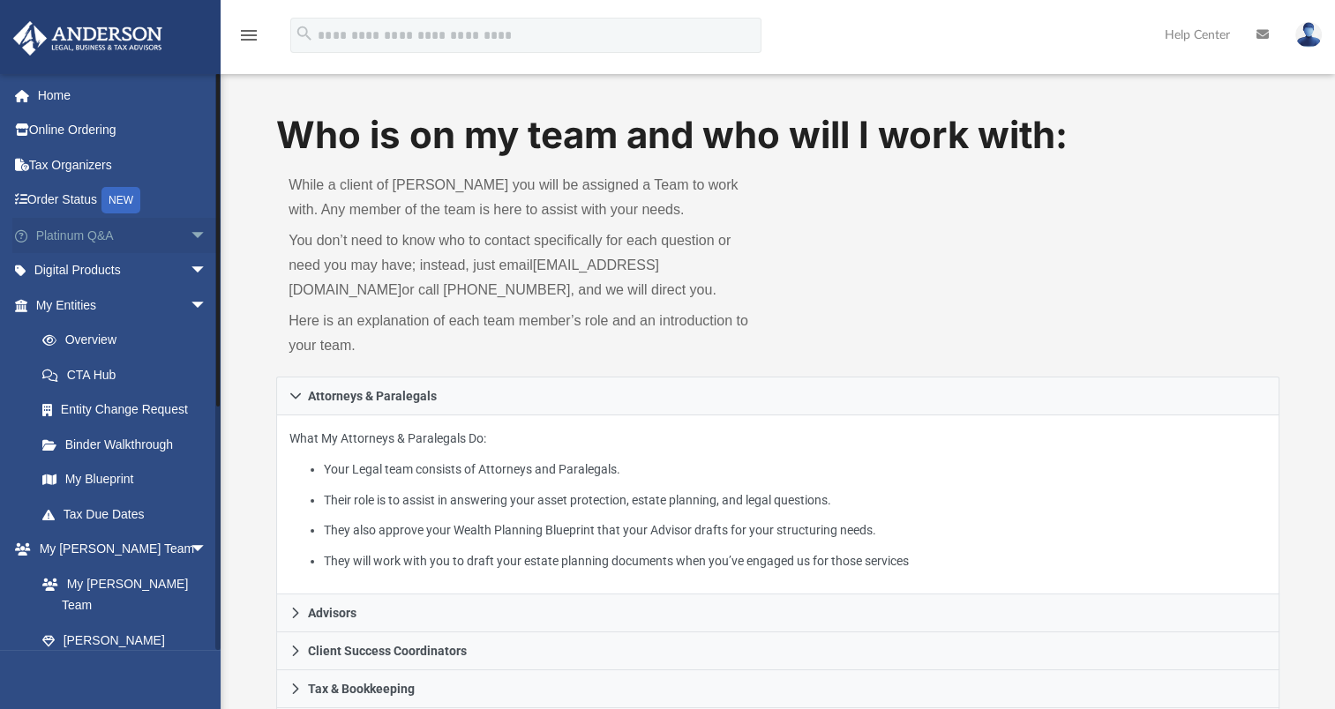
click at [190, 228] on span "arrow_drop_down" at bounding box center [207, 236] width 35 height 36
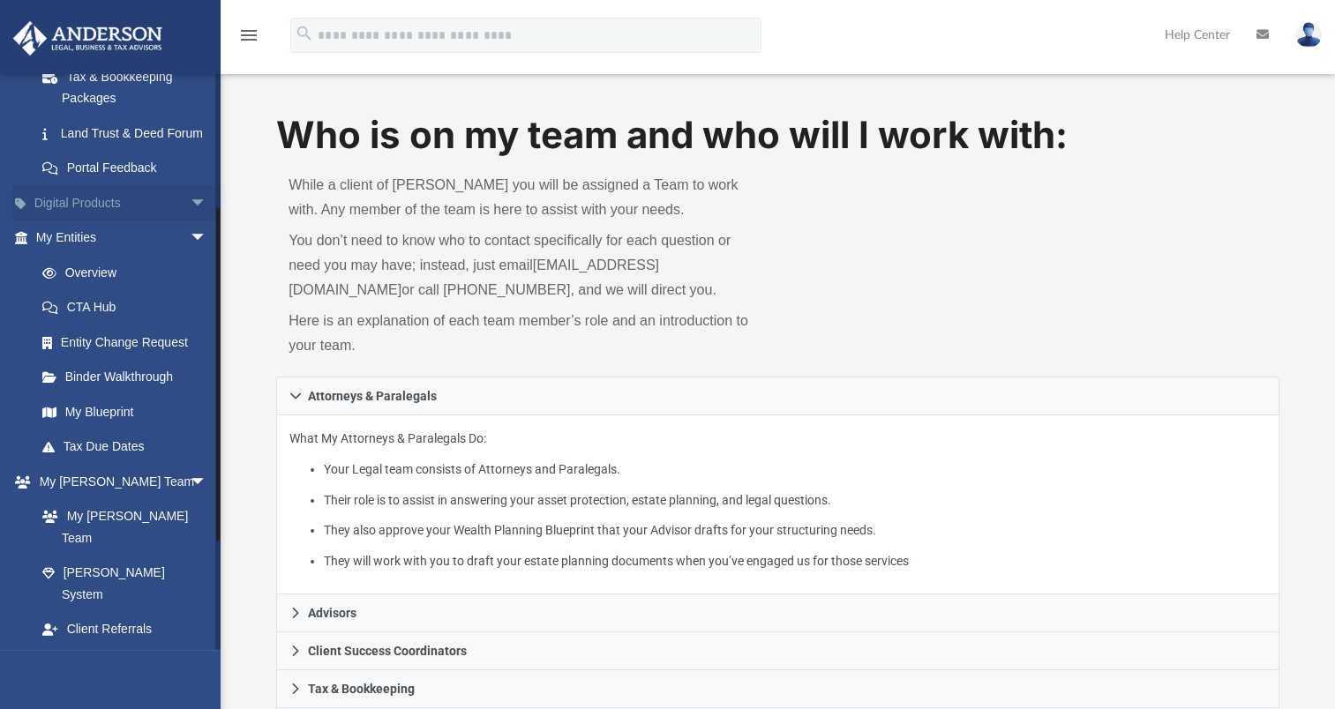
scroll to position [441, 0]
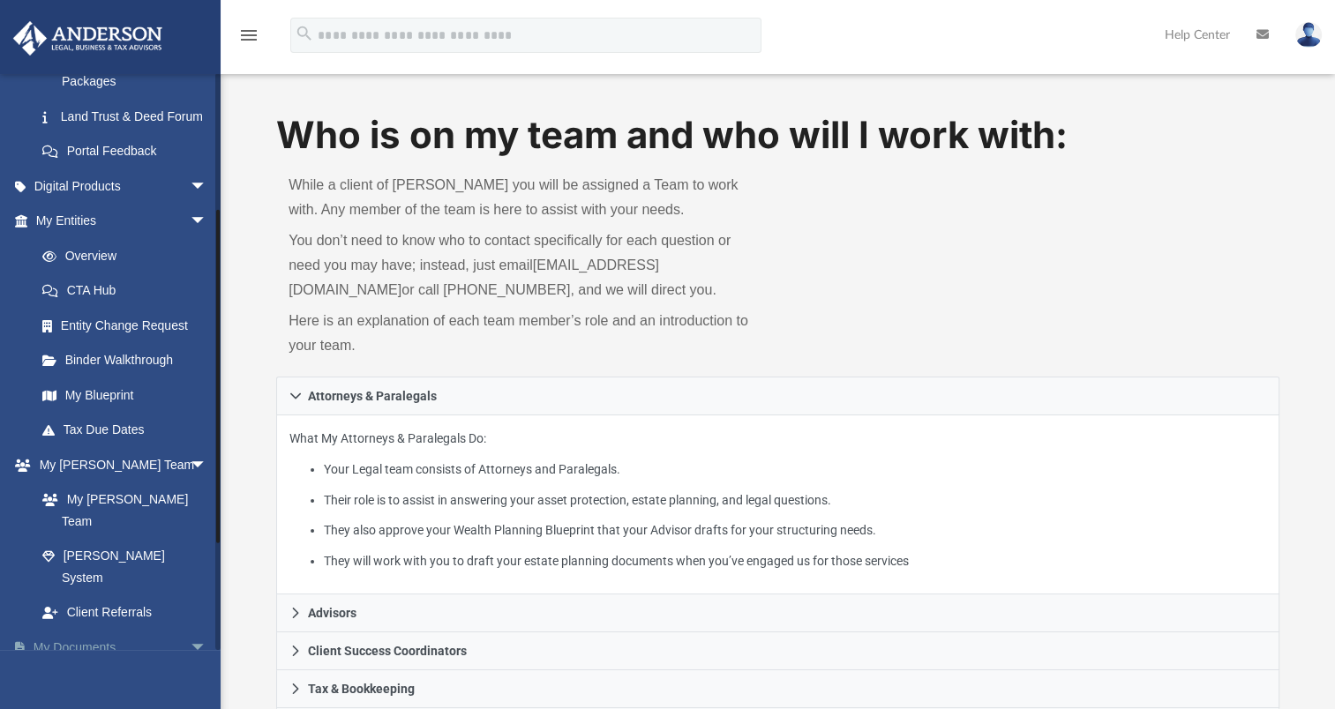
click at [94, 630] on link "My Documents arrow_drop_down" at bounding box center [122, 647] width 221 height 35
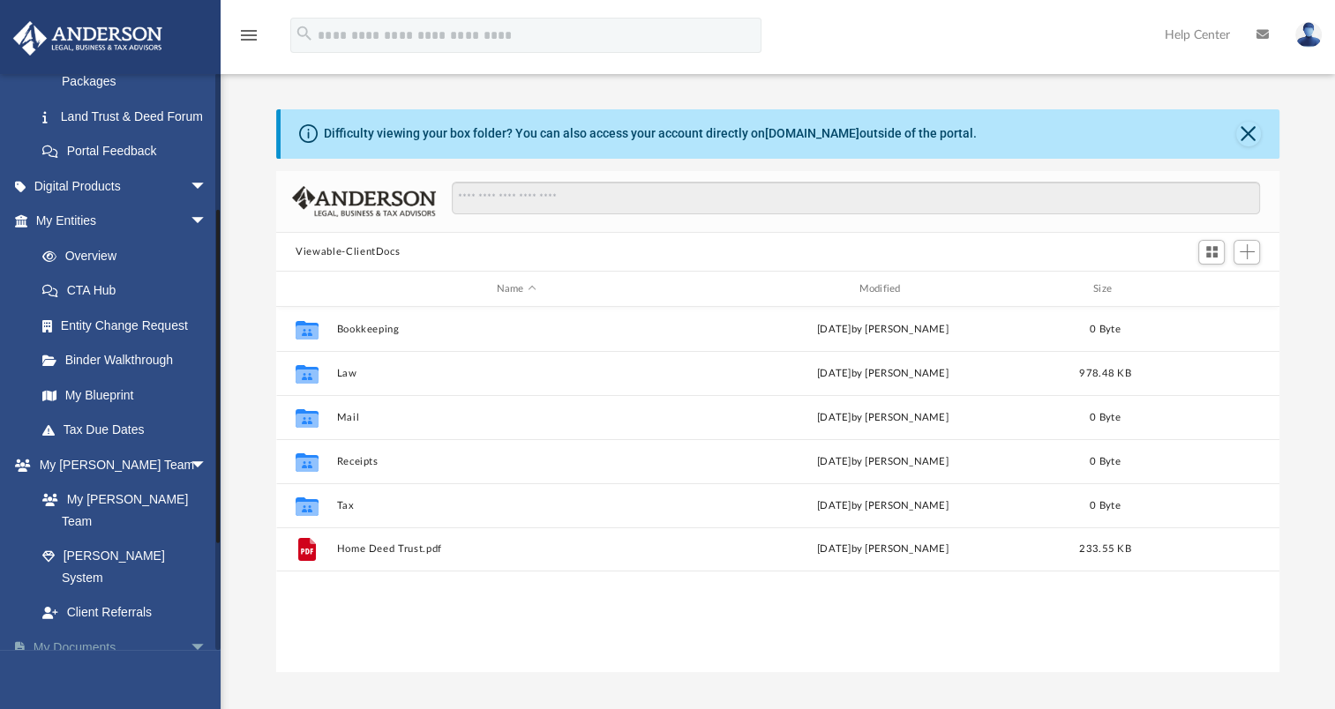
scroll to position [387, 988]
click at [1244, 136] on button "Close" at bounding box center [1248, 134] width 25 height 25
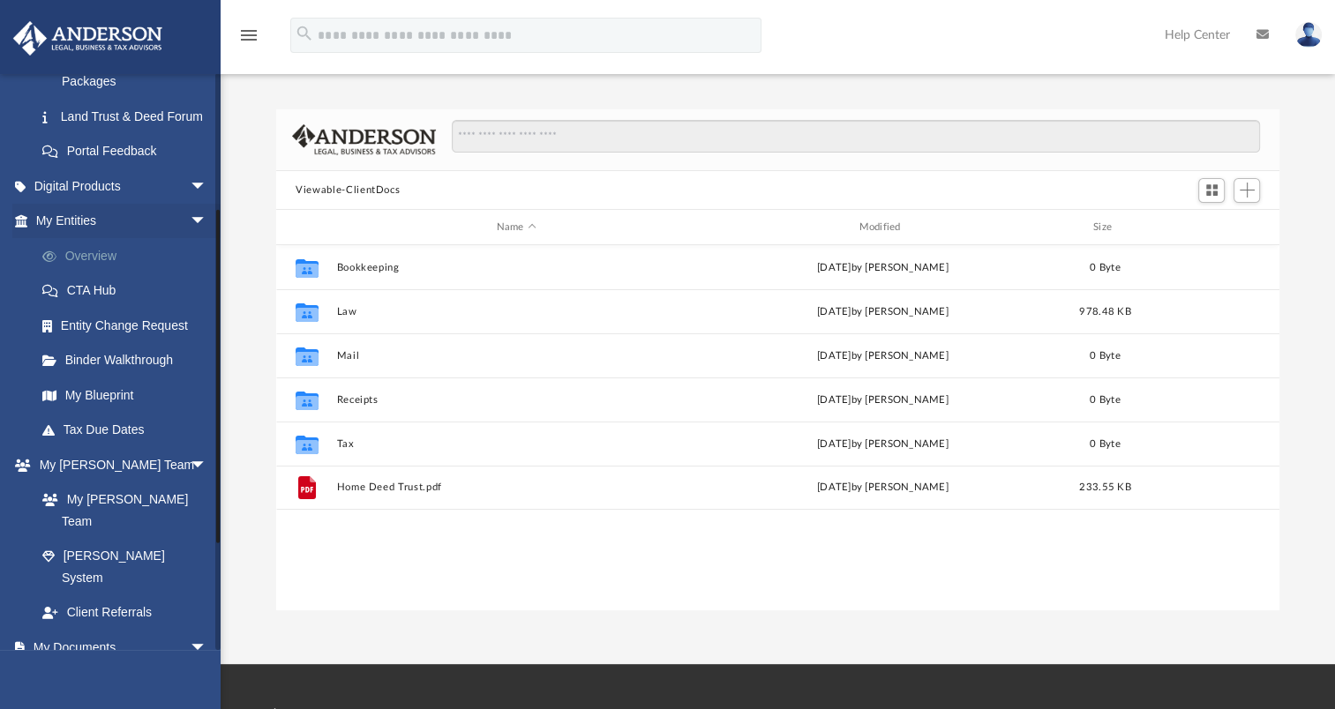
click at [92, 274] on link "Overview" at bounding box center [129, 255] width 209 height 35
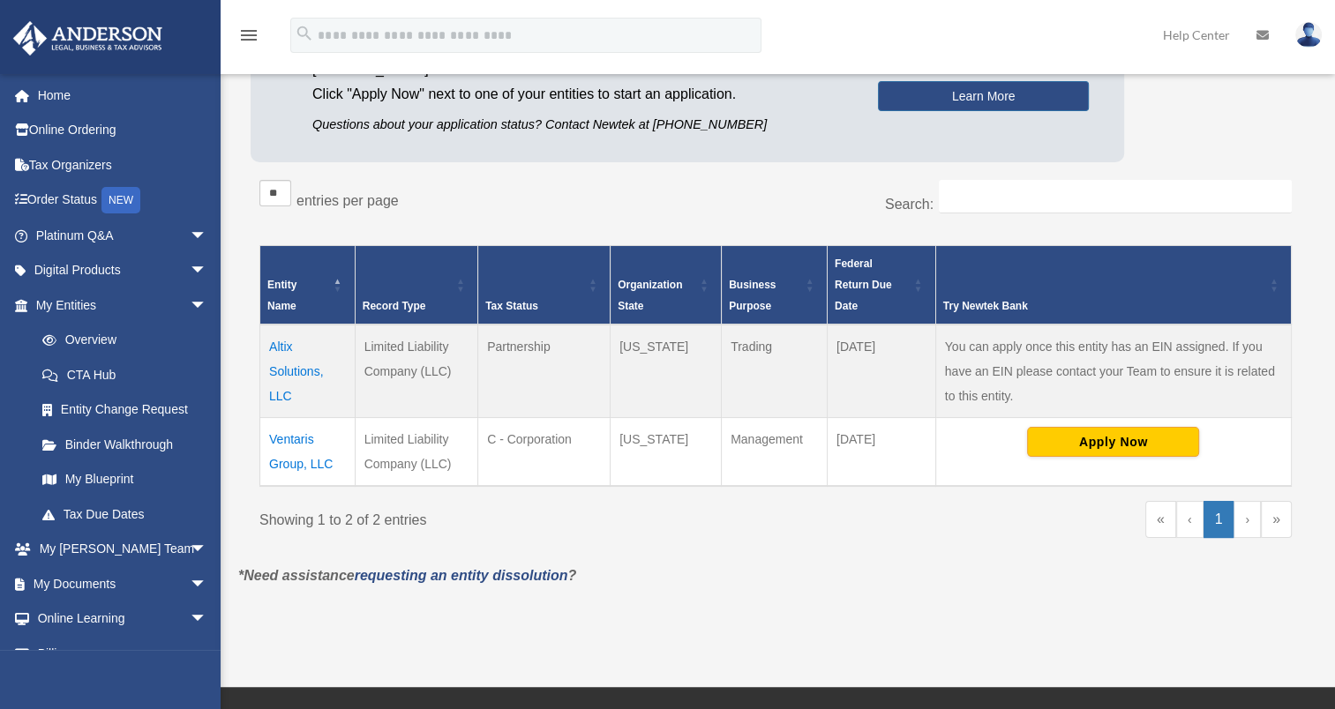
scroll to position [265, 0]
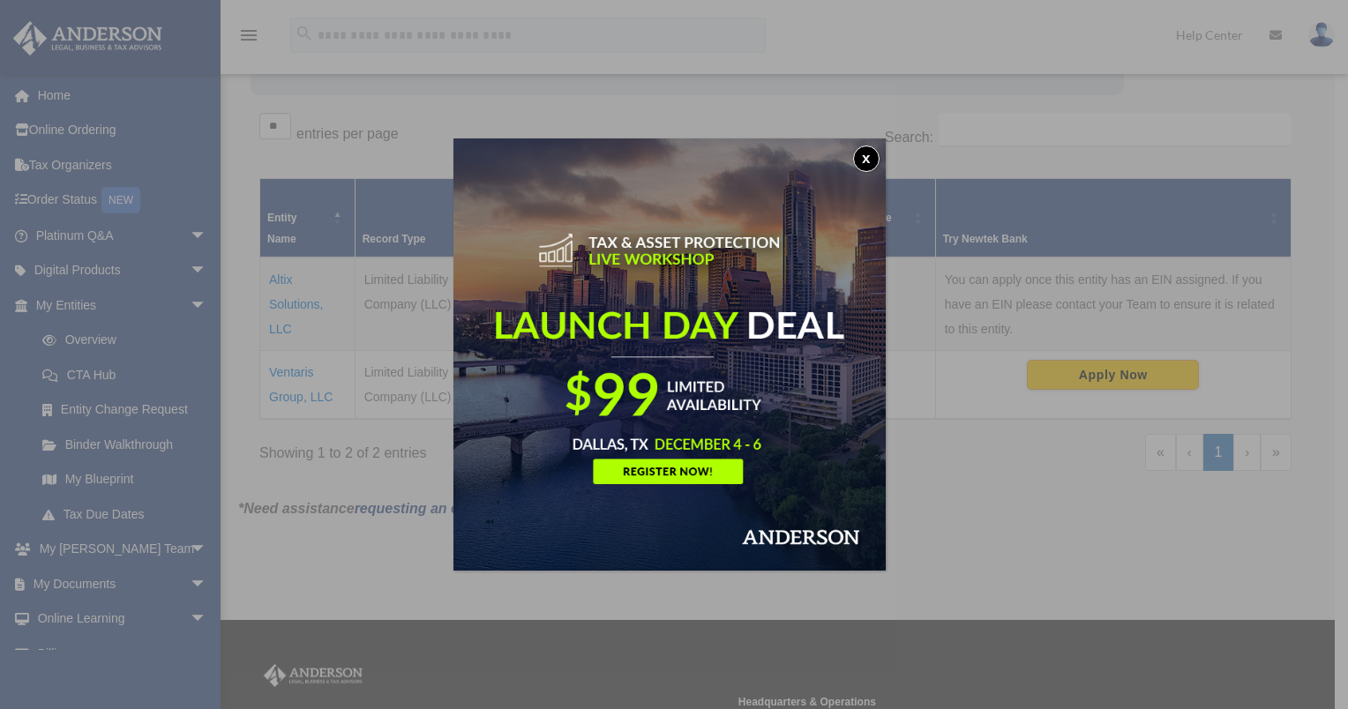
click at [870, 146] on button "x" at bounding box center [866, 159] width 26 height 26
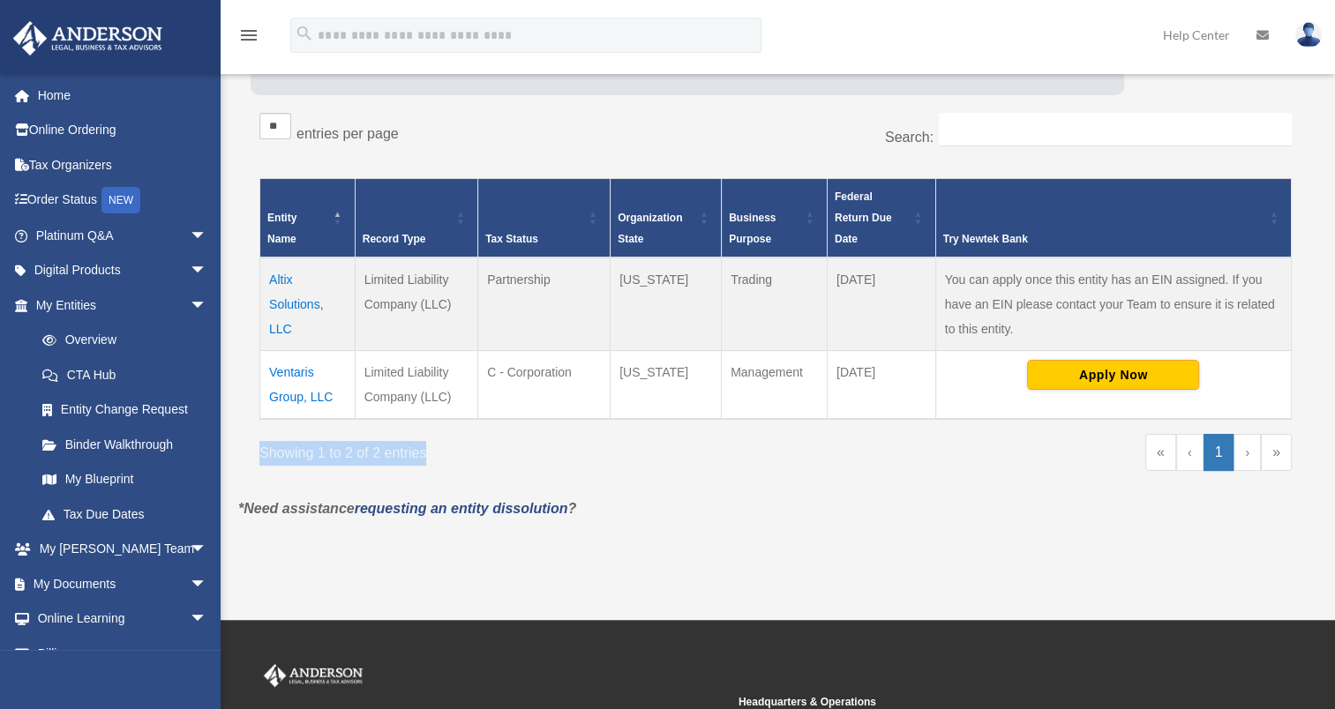
drag, startPoint x: 428, startPoint y: 453, endPoint x: 251, endPoint y: 455, distance: 176.5
click at [251, 455] on div "** ** ** *** entries per page Search: Entity Name Record Type Tax Status Organi…" at bounding box center [776, 300] width 1050 height 393
click at [457, 453] on div "Showing 1 to 2 of 2 entries" at bounding box center [510, 450] width 503 height 32
click at [576, 505] on em "*Need assistance requesting an entity dissolution ?" at bounding box center [407, 508] width 338 height 15
click at [584, 505] on p "*Need assistance requesting an entity dissolution ?" at bounding box center [775, 509] width 1101 height 25
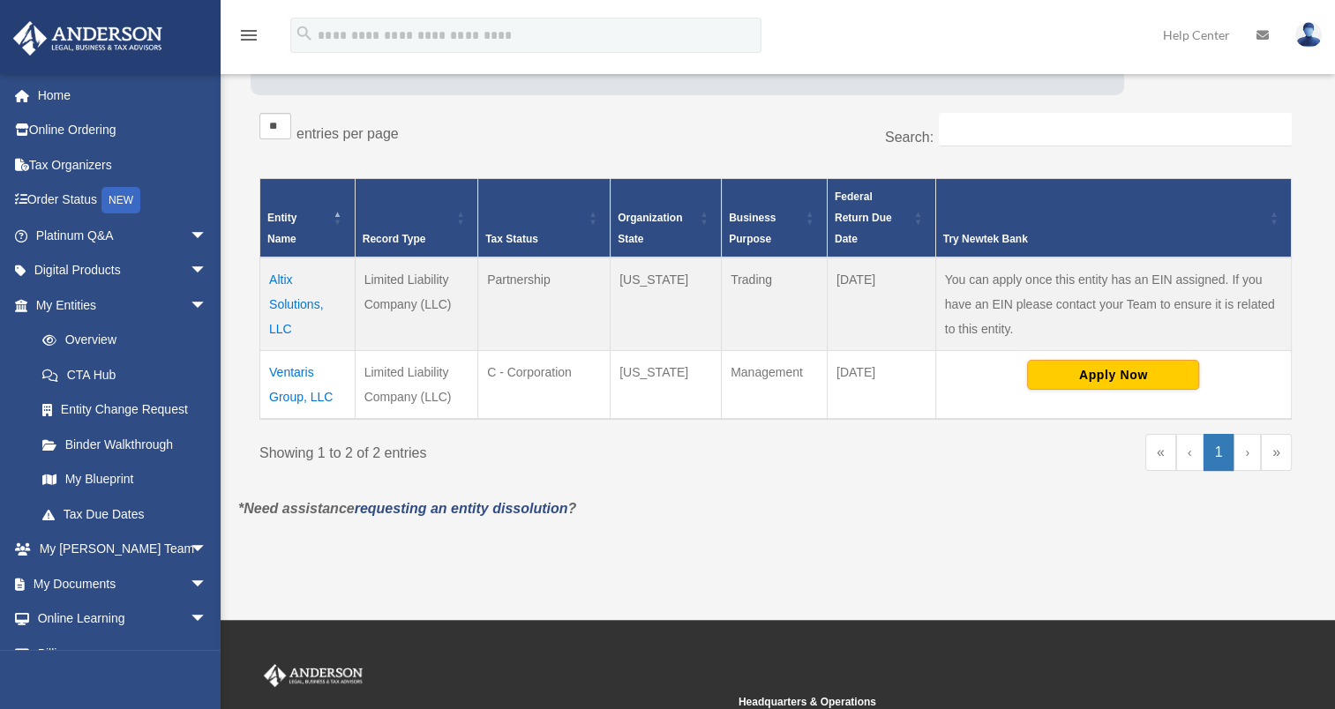
click at [576, 507] on em "*Need assistance requesting an entity dissolution ?" at bounding box center [407, 508] width 338 height 15
drag, startPoint x: 573, startPoint y: 505, endPoint x: 586, endPoint y: 506, distance: 13.3
click at [586, 506] on p "*Need assistance requesting an entity dissolution ?" at bounding box center [775, 509] width 1101 height 25
click at [39, 239] on link "Platinum Q&A arrow_drop_down" at bounding box center [122, 235] width 221 height 35
click at [190, 233] on span "arrow_drop_down" at bounding box center [207, 236] width 35 height 36
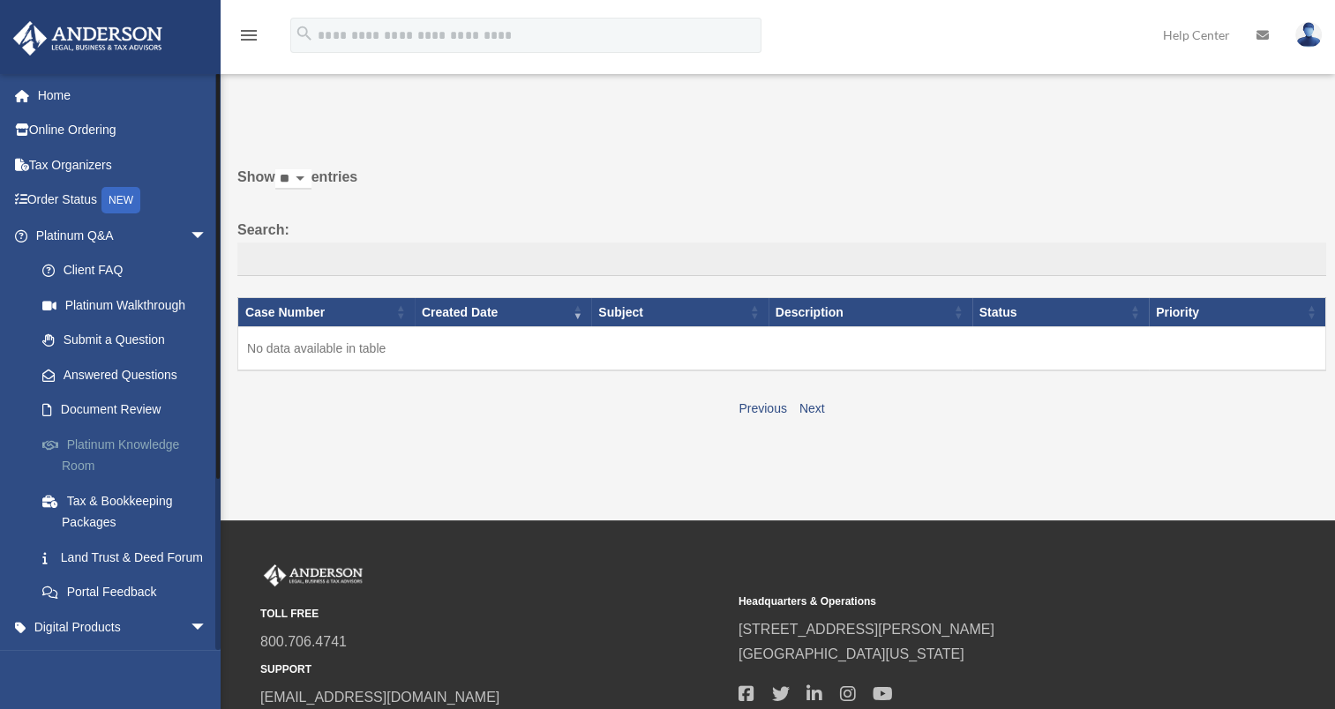
click at [137, 441] on link "Platinum Knowledge Room" at bounding box center [129, 455] width 209 height 56
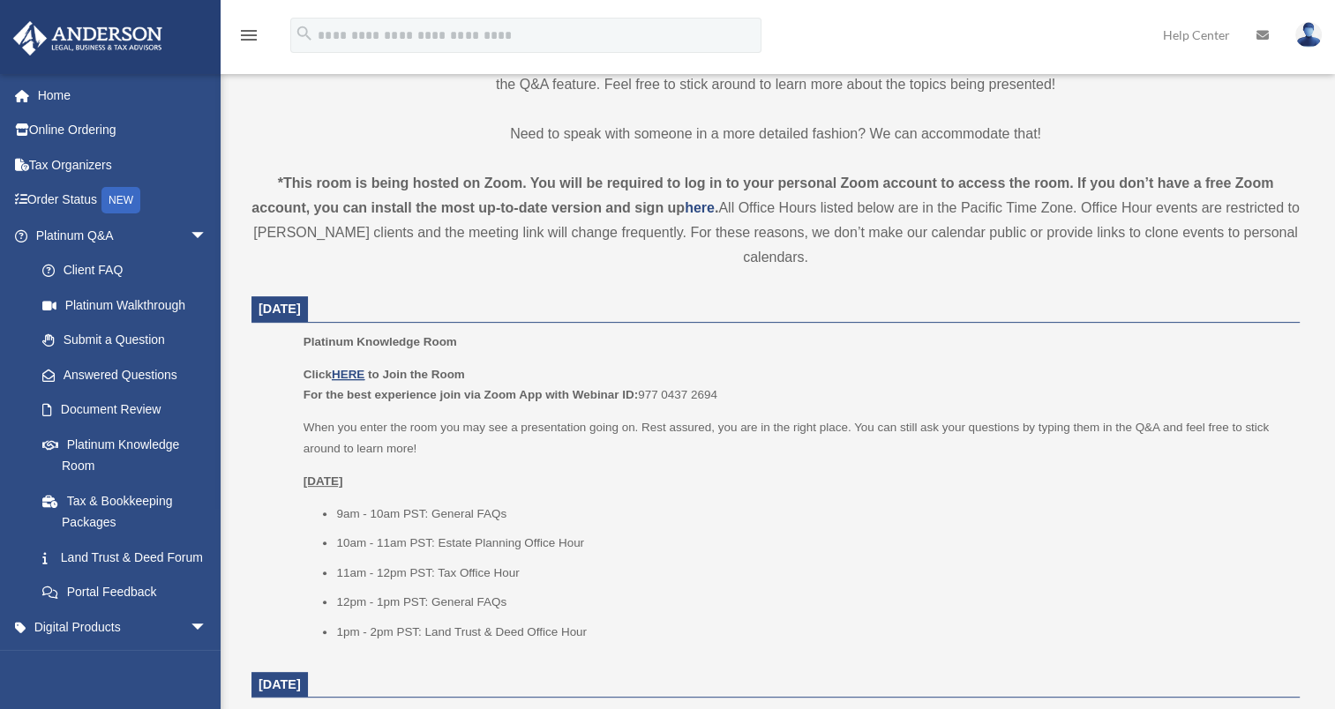
scroll to position [529, 0]
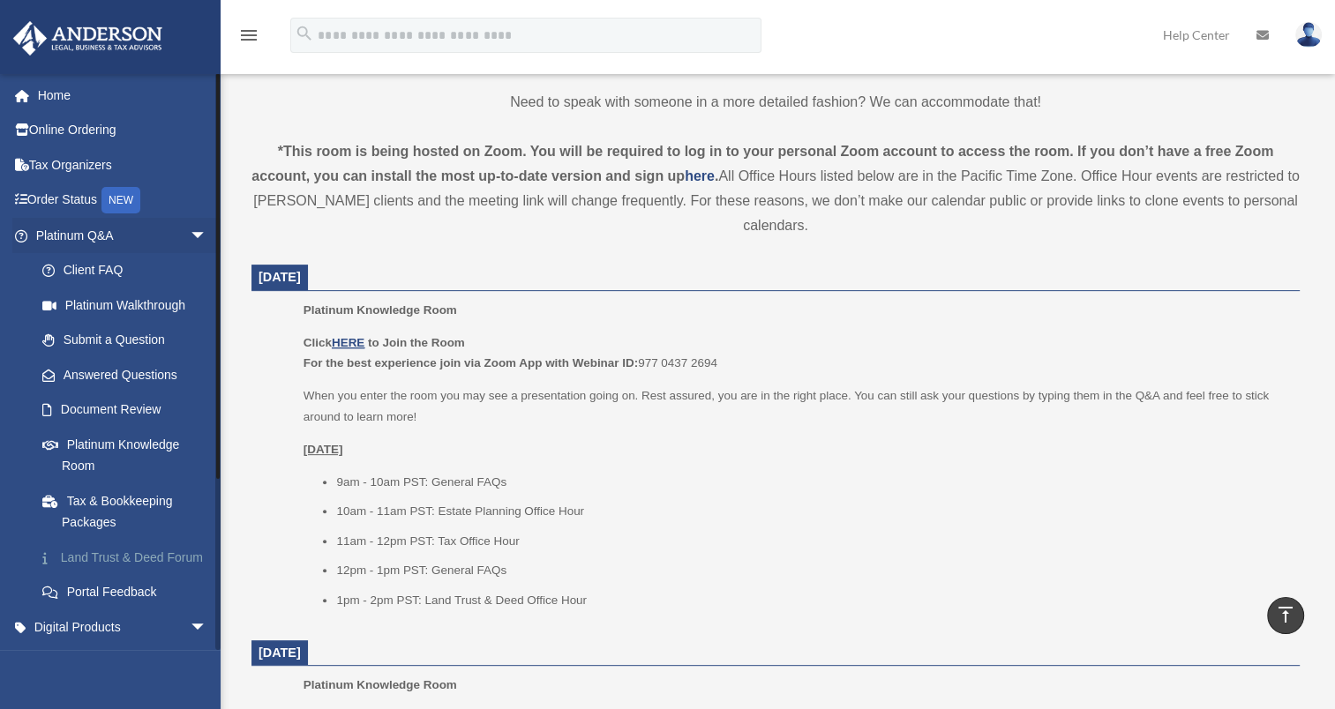
click at [128, 557] on link "Land Trust & Deed Forum" at bounding box center [129, 557] width 209 height 35
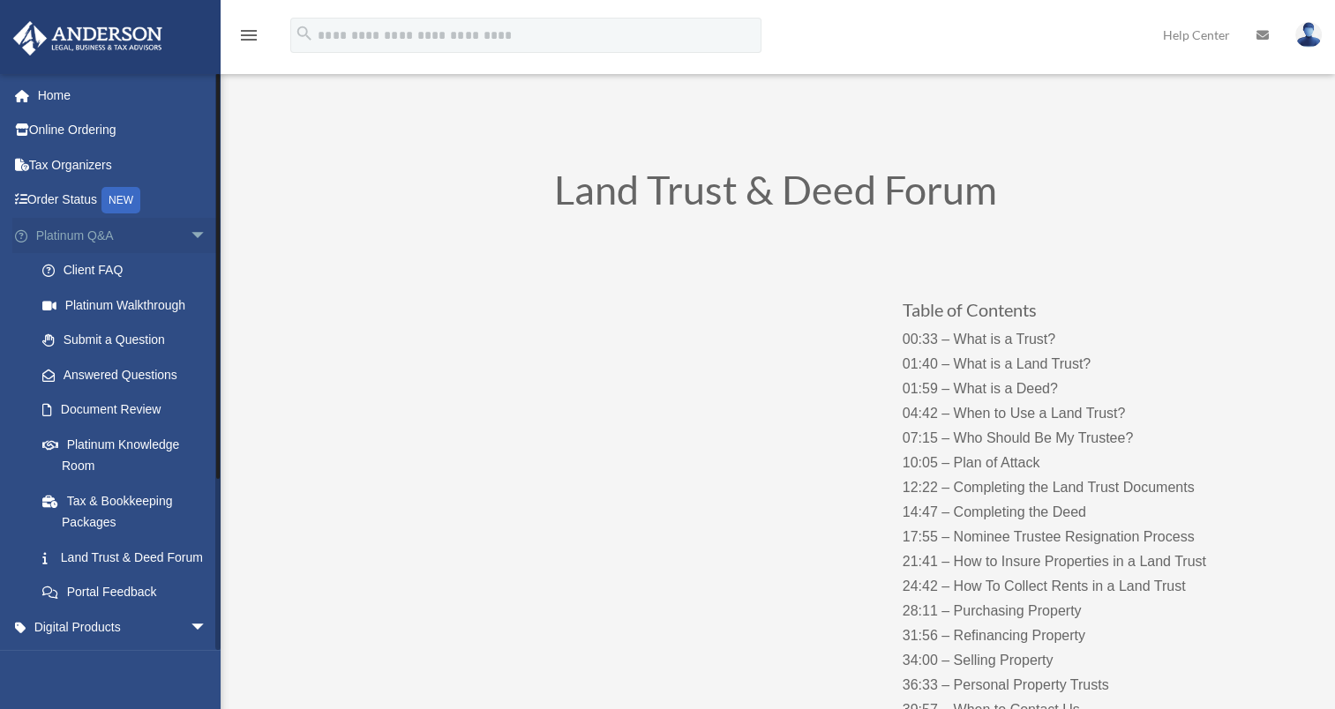
click at [190, 233] on span "arrow_drop_down" at bounding box center [207, 236] width 35 height 36
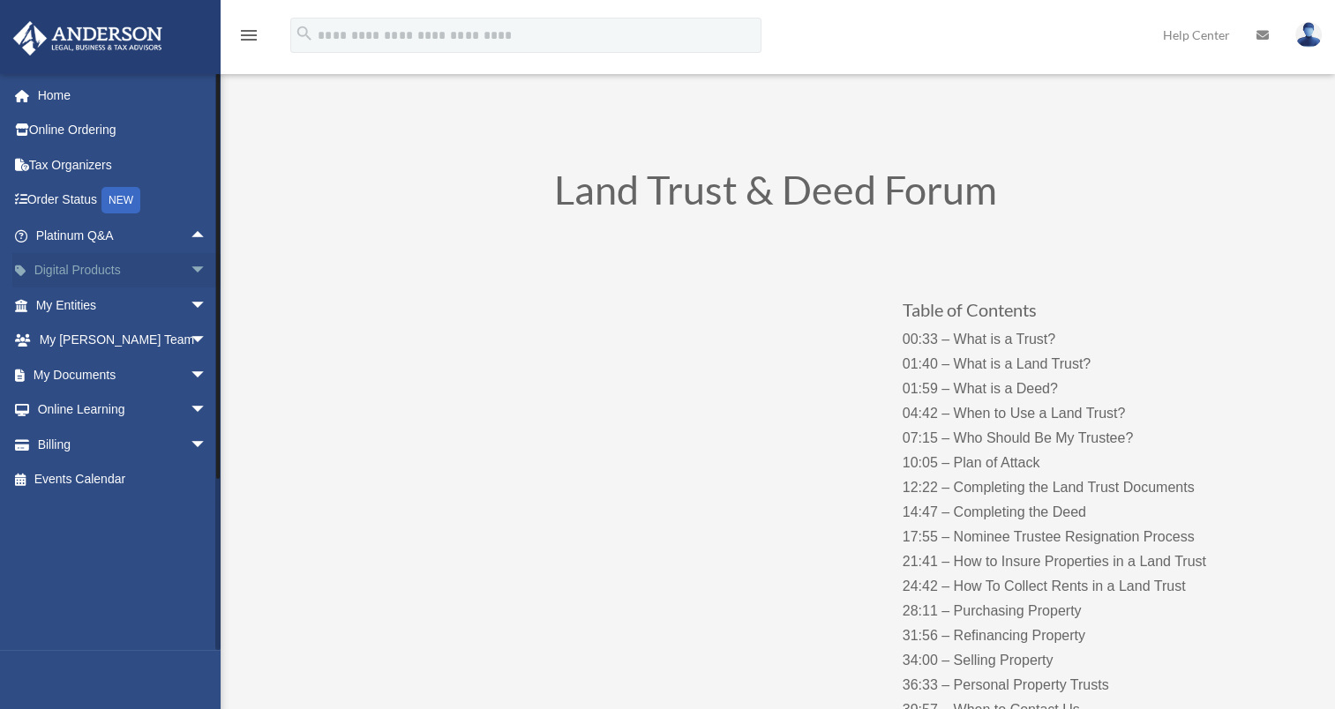
click at [190, 265] on span "arrow_drop_down" at bounding box center [207, 271] width 35 height 36
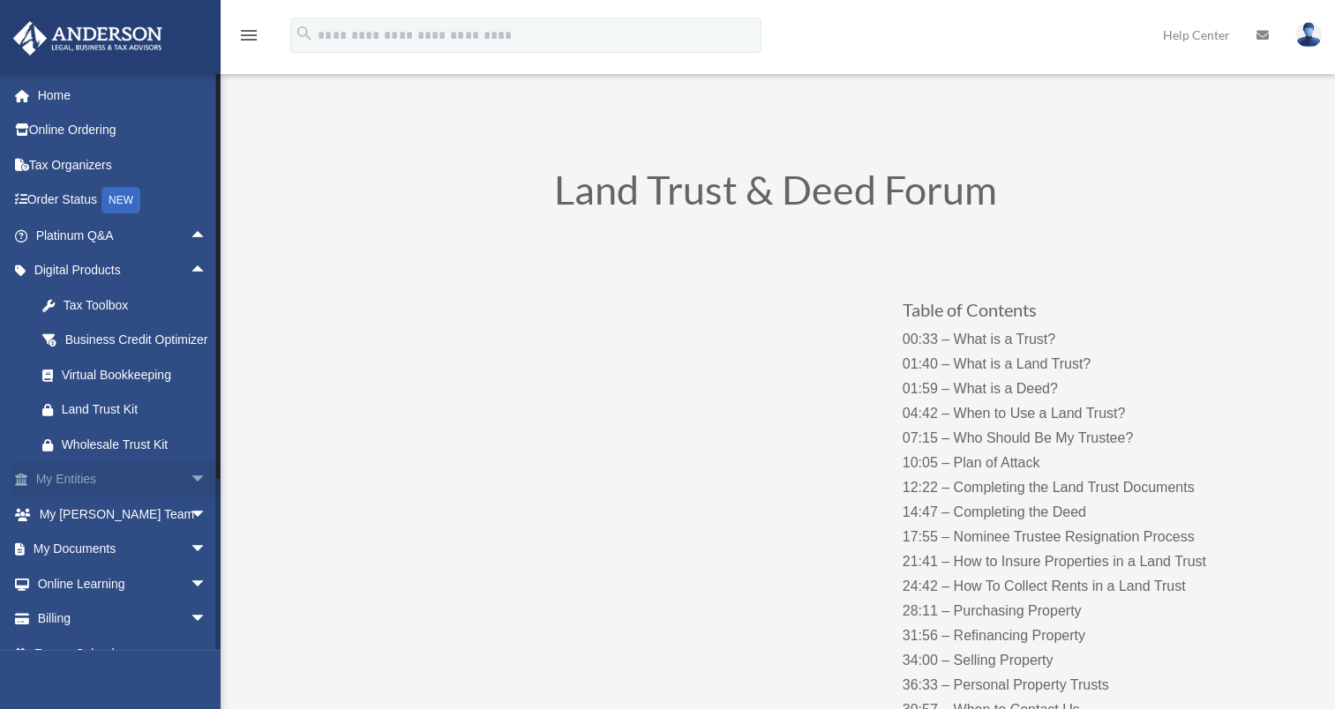
click at [190, 496] on span "arrow_drop_down" at bounding box center [207, 480] width 35 height 36
click at [108, 532] on link "Overview" at bounding box center [129, 514] width 209 height 35
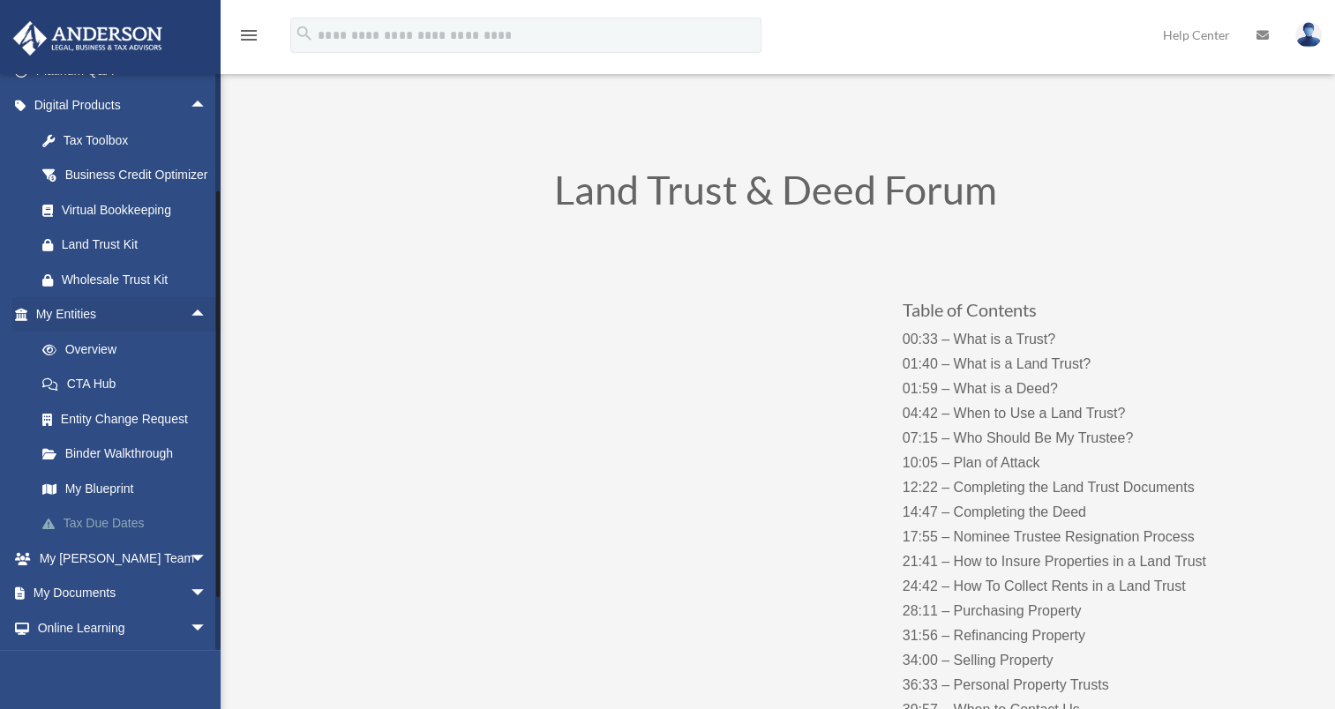
scroll to position [176, 0]
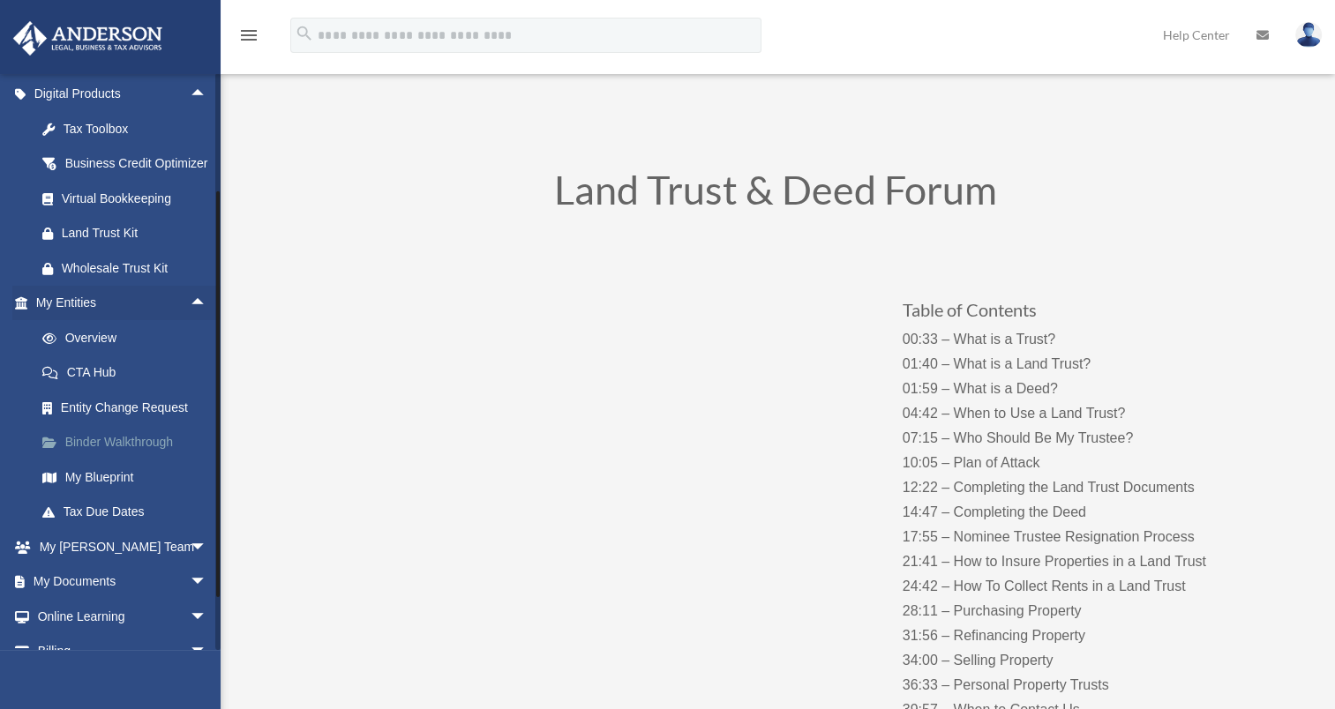
click at [115, 461] on link "Binder Walkthrough" at bounding box center [129, 442] width 209 height 35
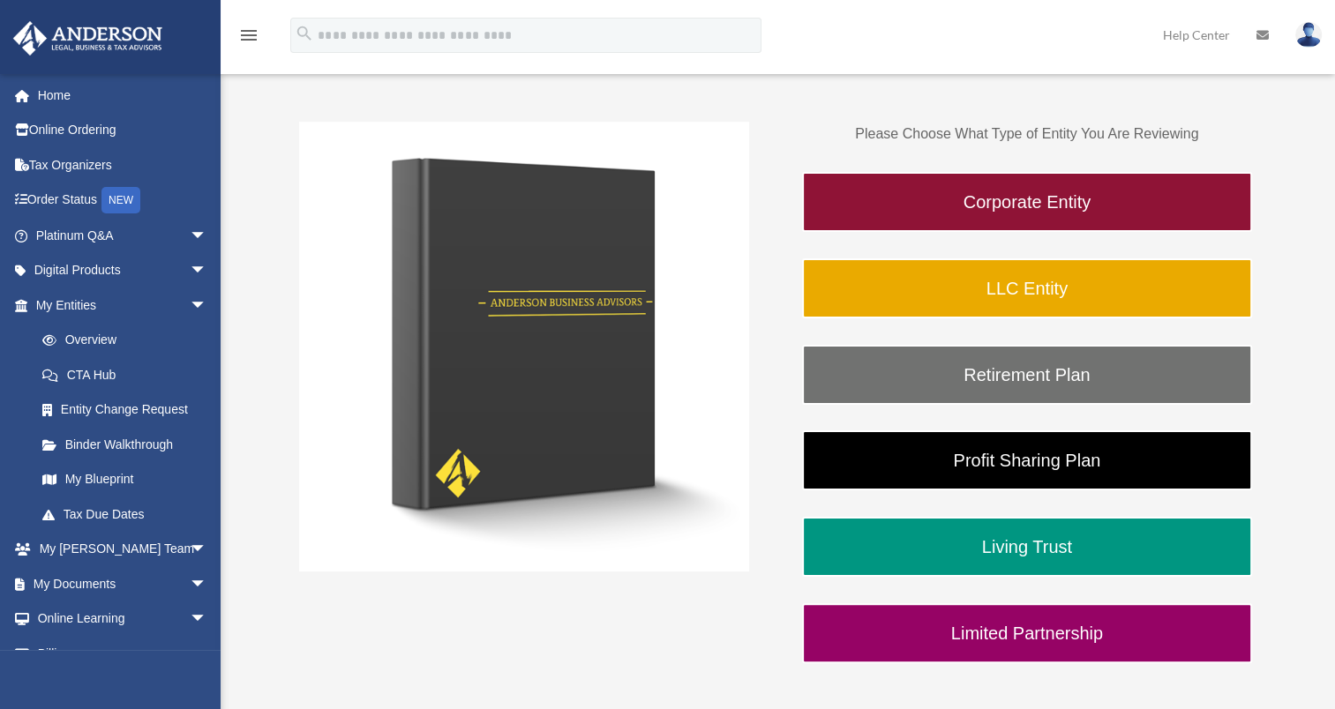
scroll to position [353, 0]
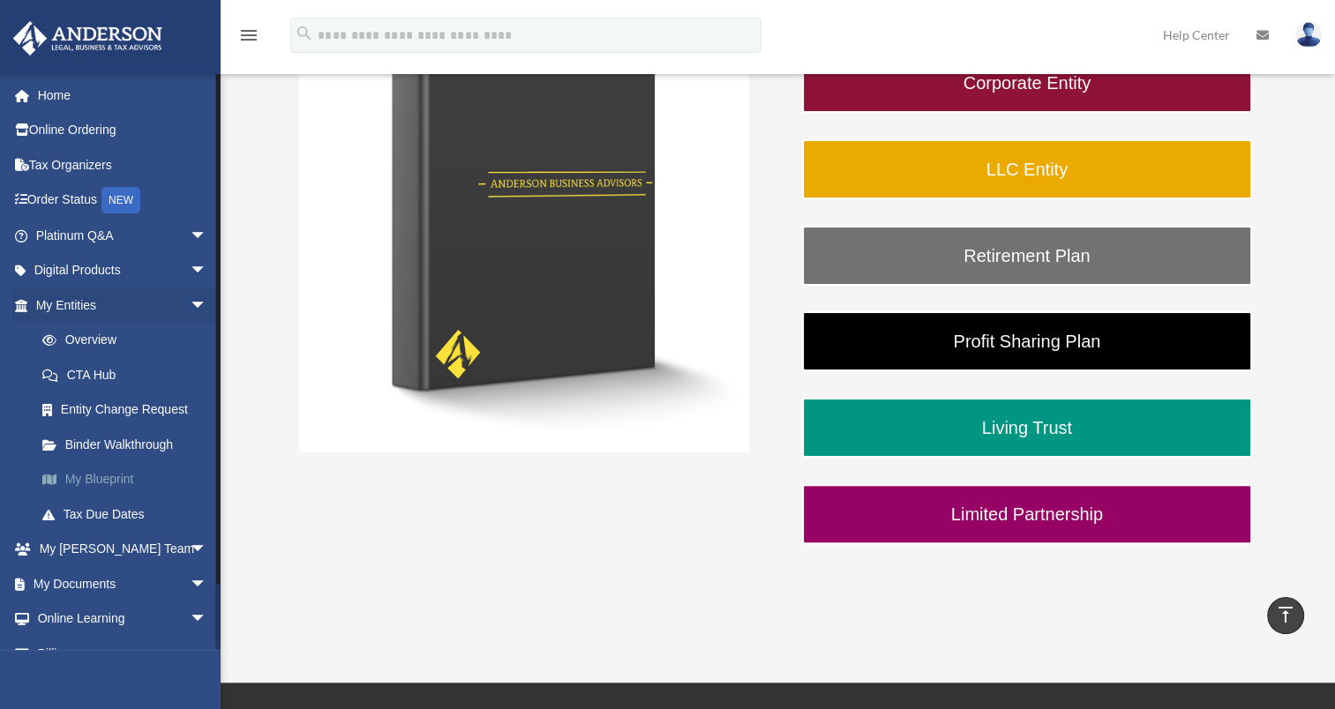
click at [101, 476] on link "My Blueprint" at bounding box center [129, 479] width 209 height 35
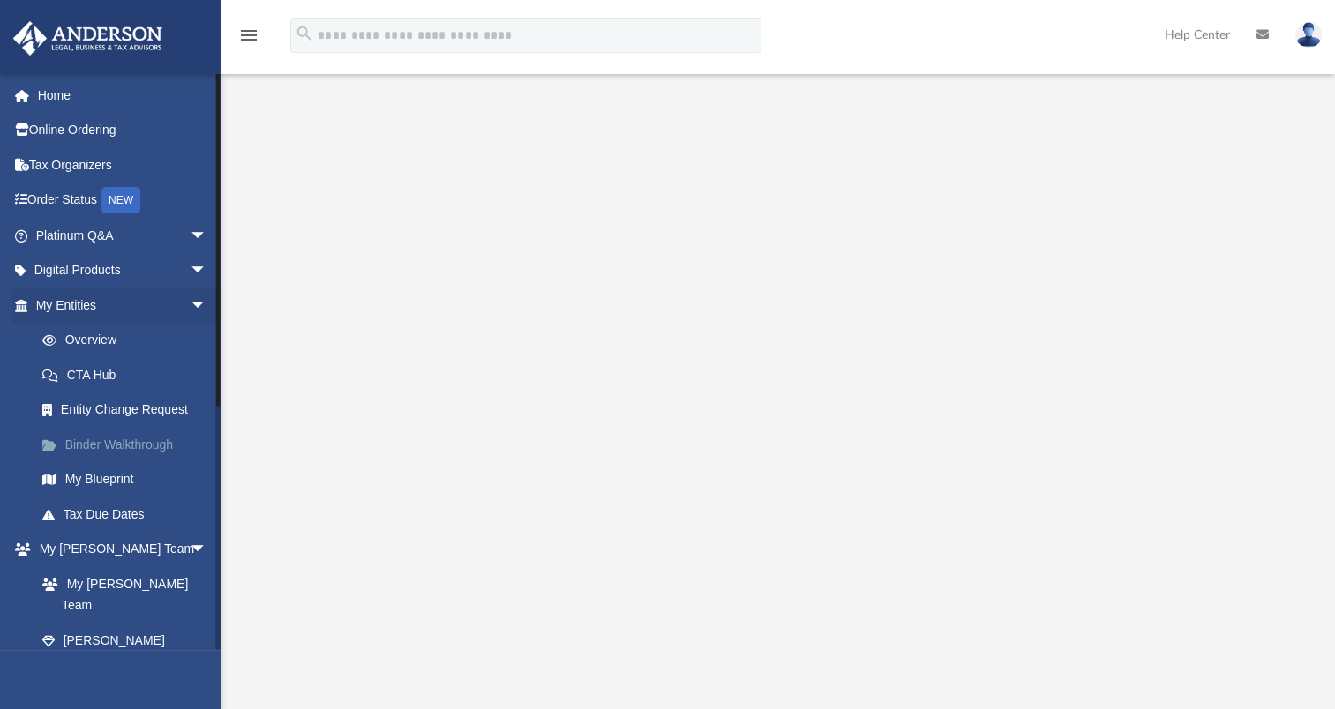
click at [122, 438] on link "Binder Walkthrough" at bounding box center [129, 444] width 209 height 35
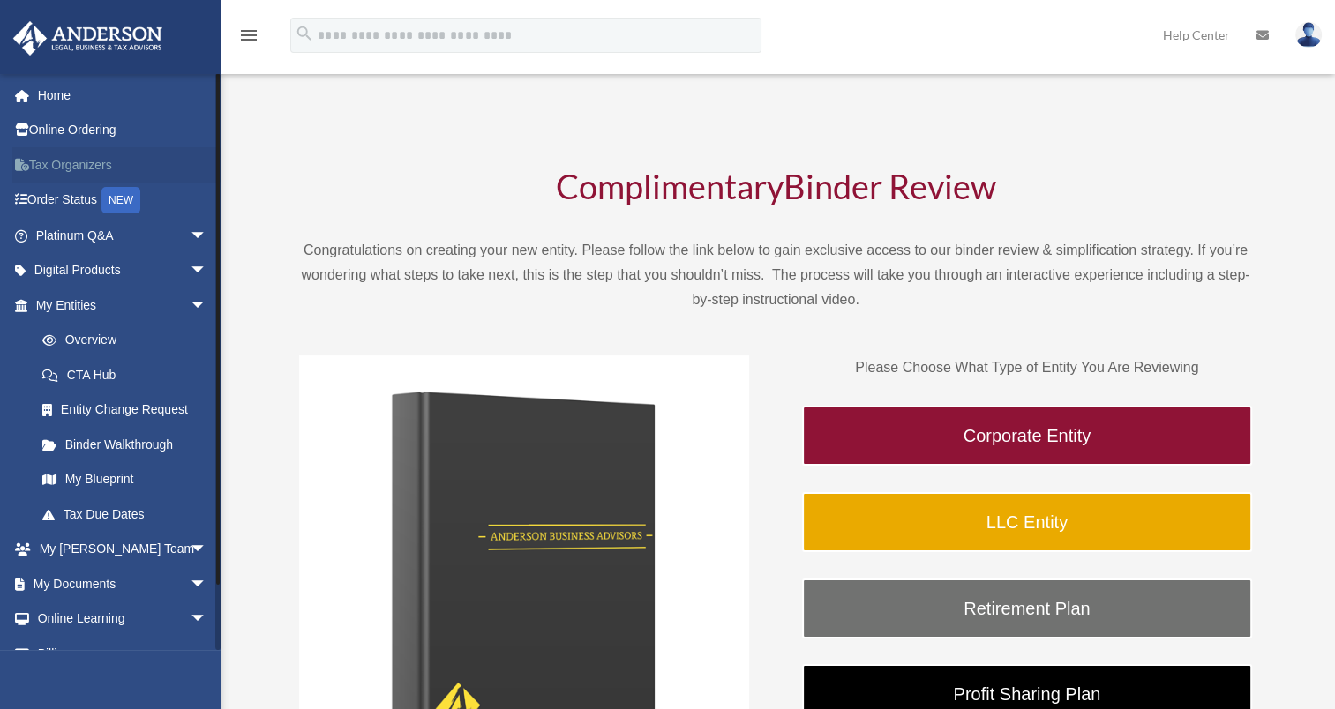
click at [81, 162] on link "Tax Organizers" at bounding box center [122, 164] width 221 height 35
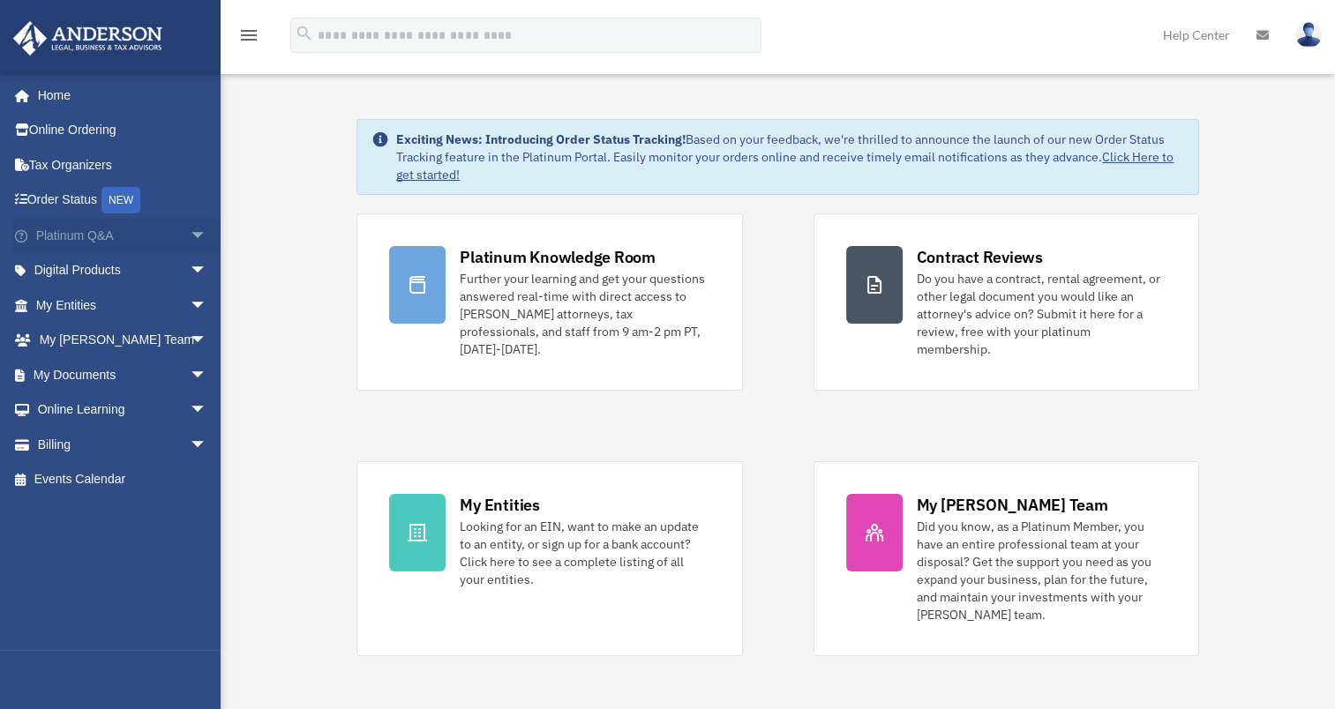
click at [190, 236] on span "arrow_drop_down" at bounding box center [207, 236] width 35 height 36
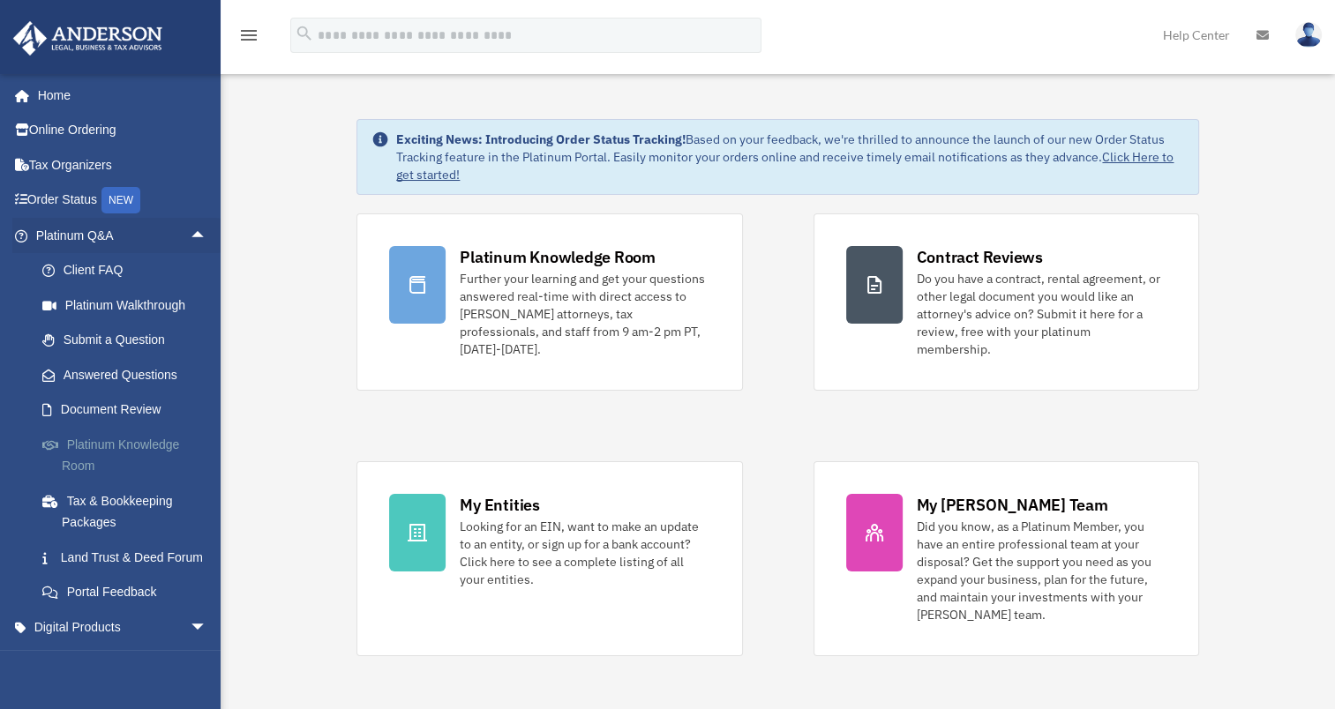
click at [153, 444] on link "Platinum Knowledge Room" at bounding box center [129, 455] width 209 height 56
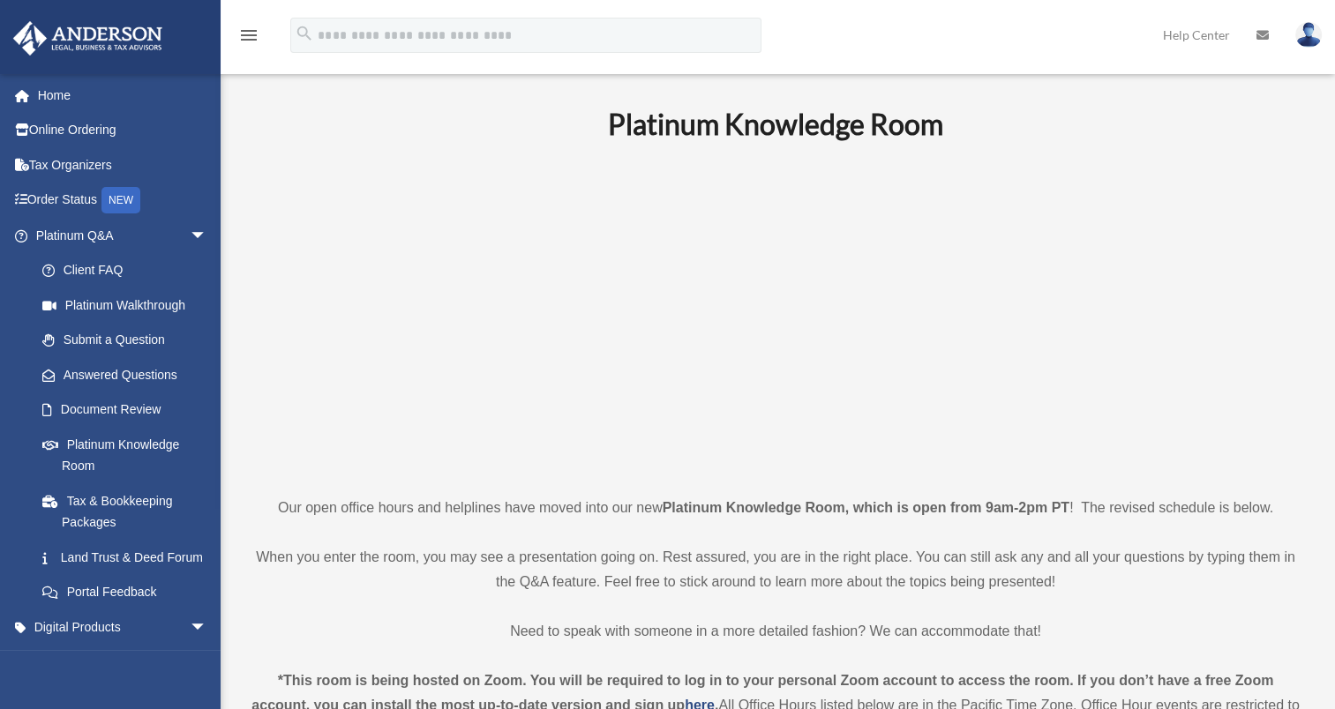
click at [1092, 188] on p at bounding box center [775, 318] width 1048 height 306
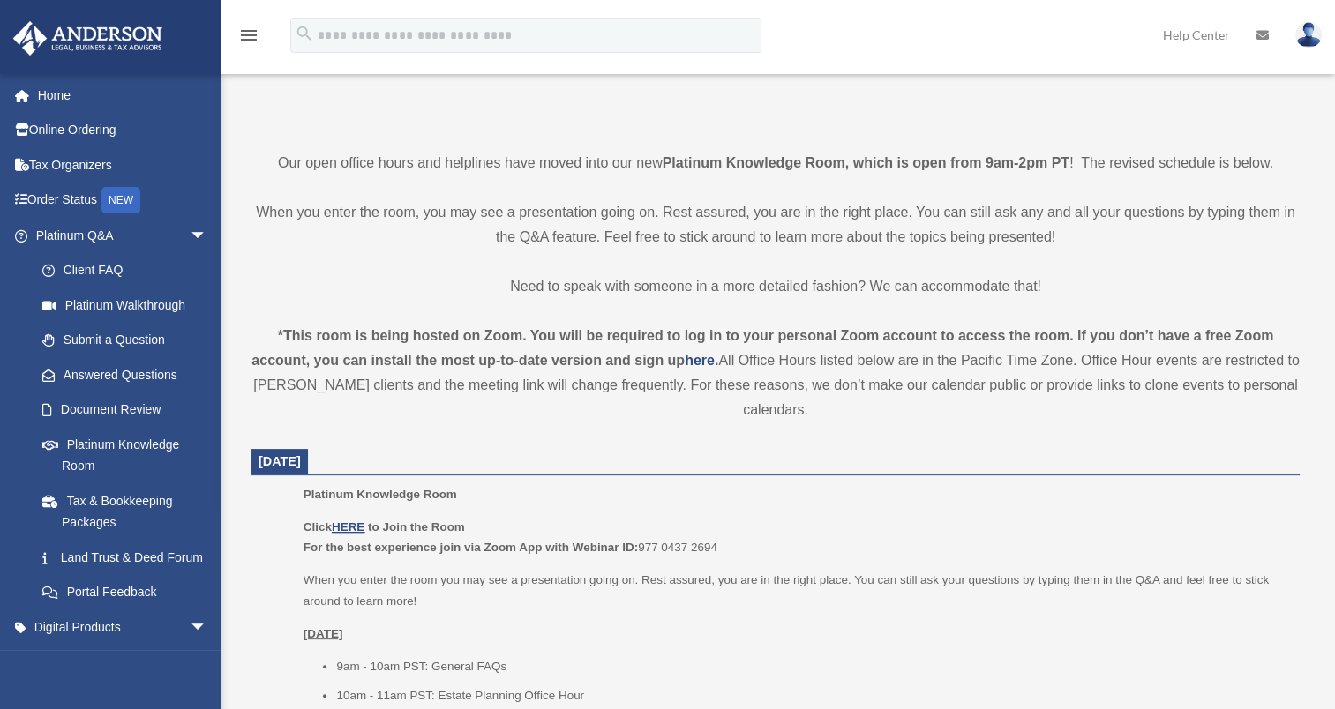
scroll to position [346, 0]
click at [359, 526] on u "HERE" at bounding box center [348, 526] width 33 height 13
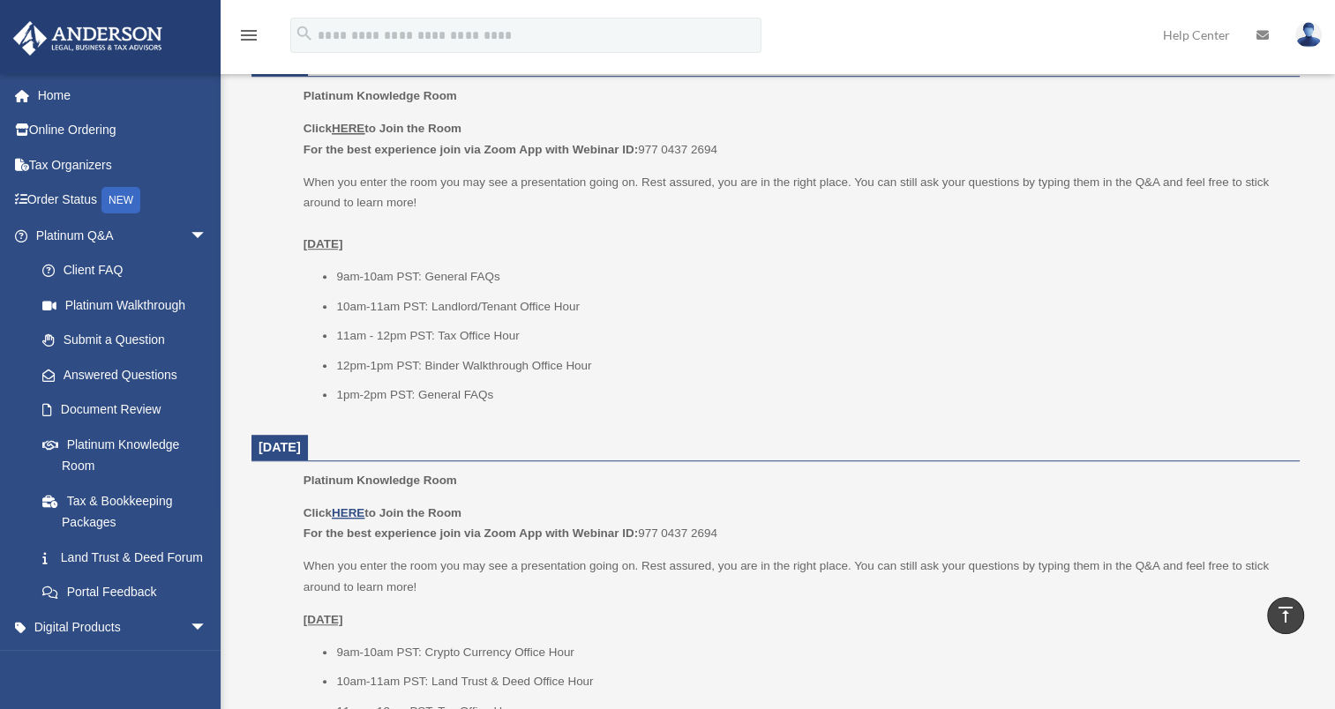
scroll to position [1119, 0]
click at [905, 623] on p "Wednesday, September 24" at bounding box center [796, 620] width 984 height 21
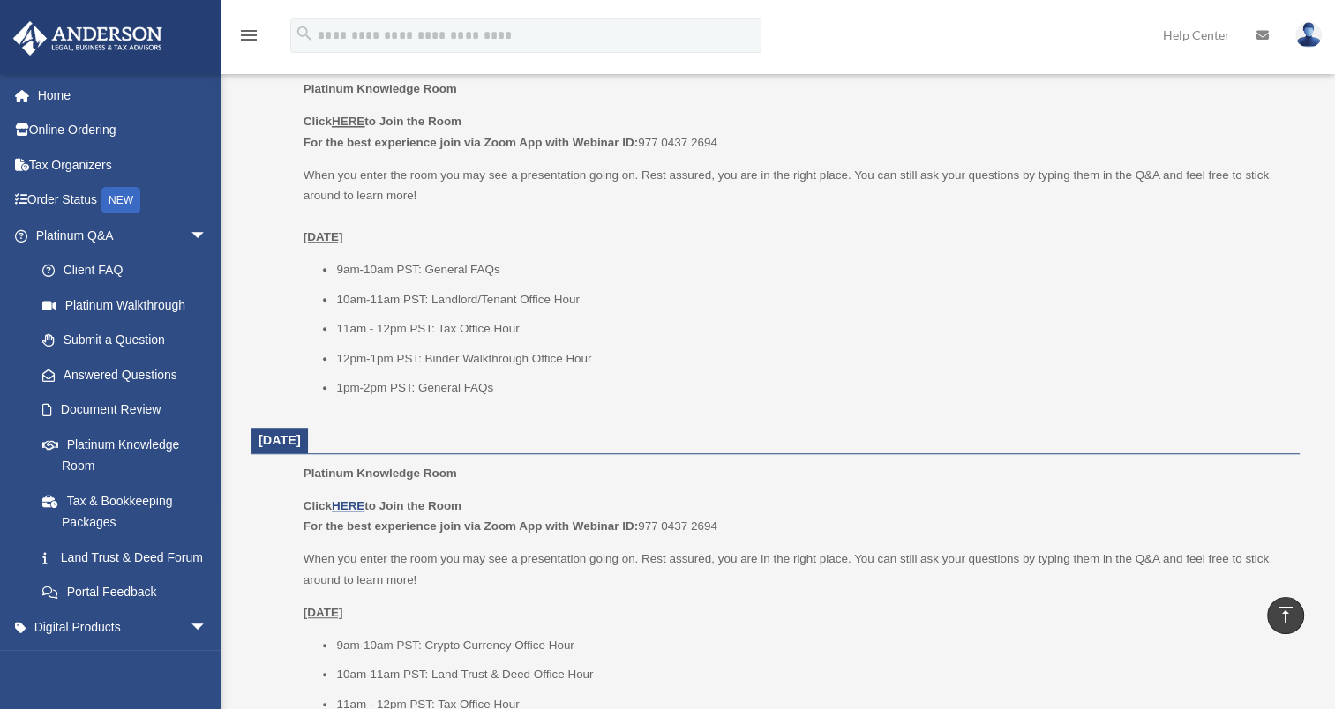
scroll to position [1125, 0]
click at [190, 639] on span "arrow_drop_down" at bounding box center [207, 628] width 35 height 36
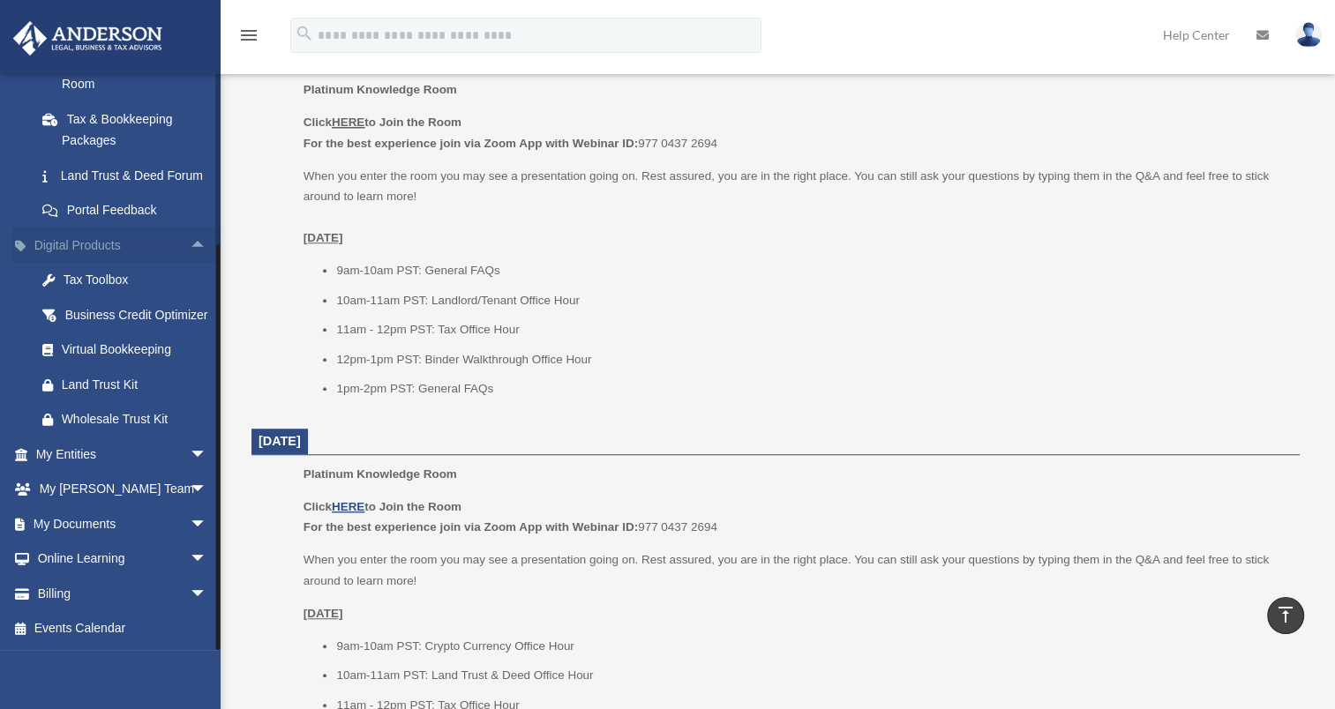
scroll to position [424, 0]
click at [1316, 35] on img at bounding box center [1308, 35] width 26 height 26
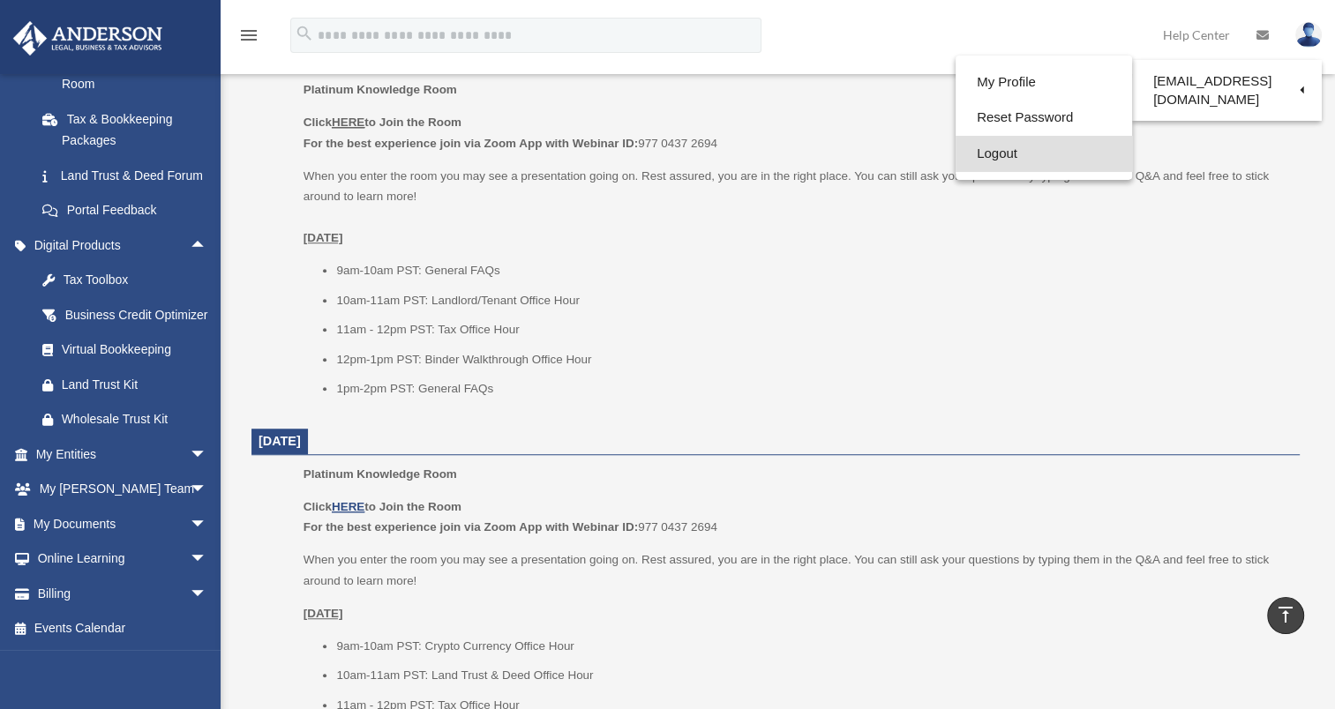
click at [988, 150] on link "Logout" at bounding box center [1044, 154] width 176 height 36
